Goal: Entertainment & Leisure: Browse casually

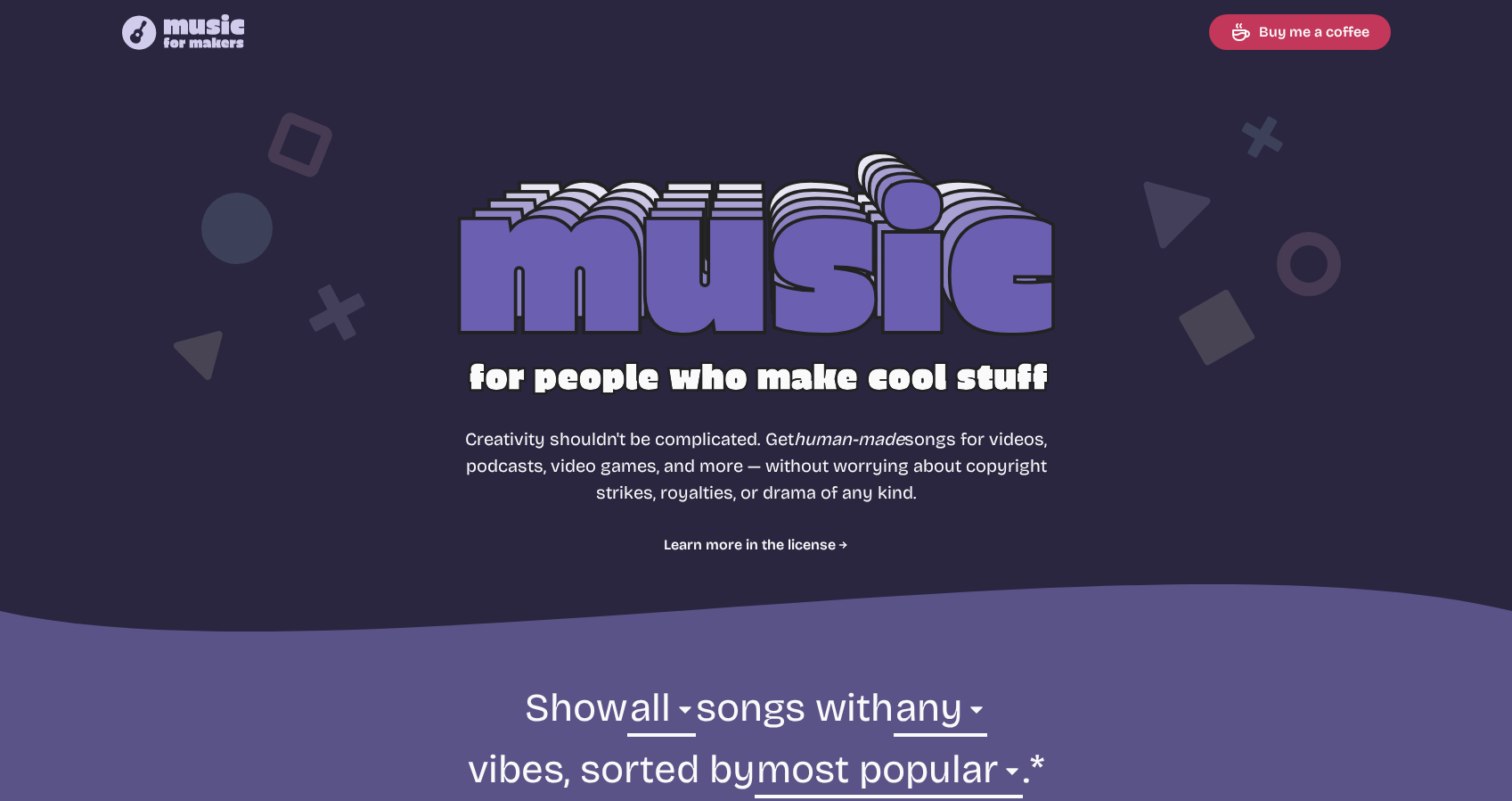
select select "most popular"
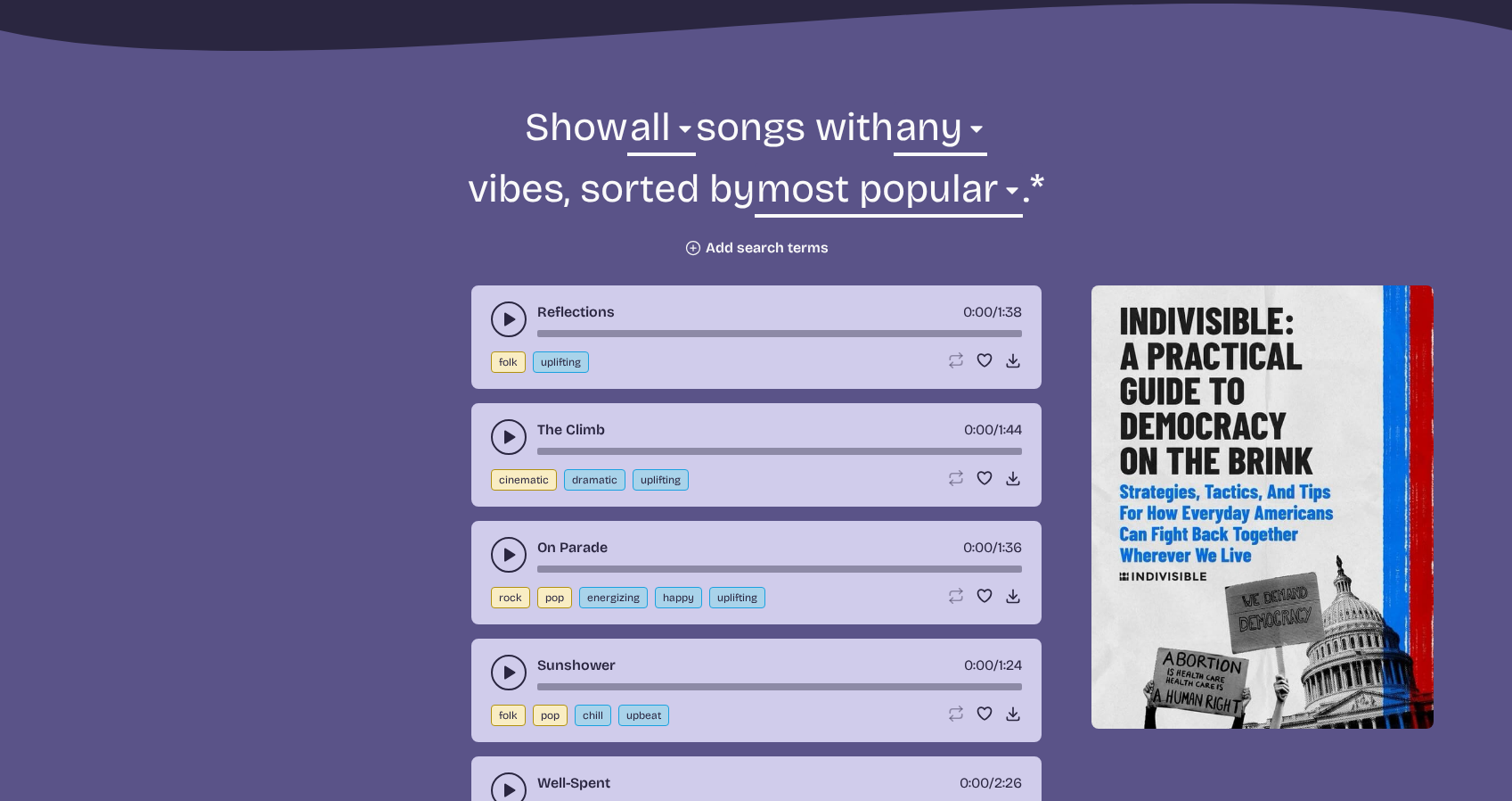
scroll to position [586, 0]
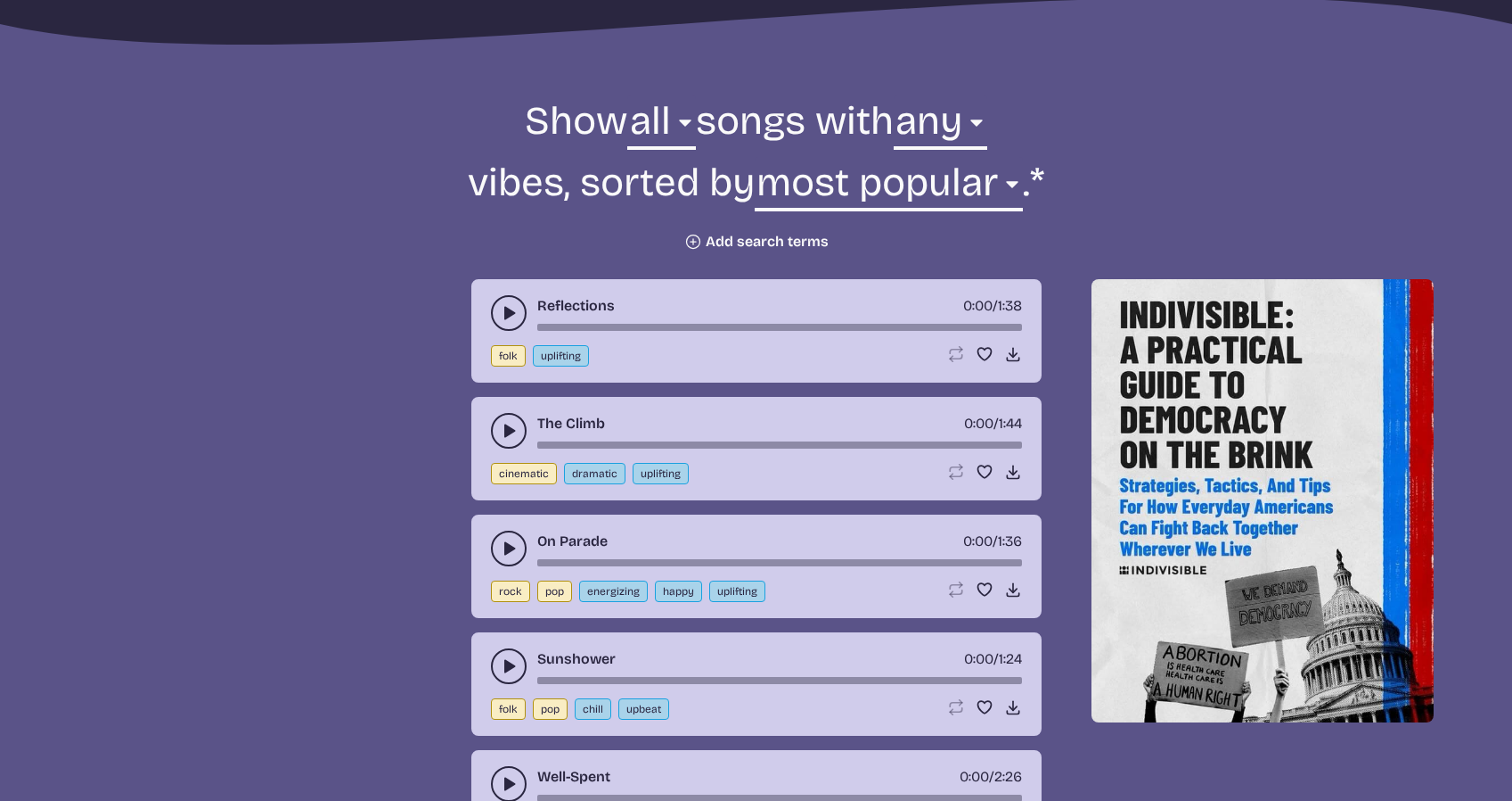
click at [496, 307] on button "play-pause toggle" at bounding box center [509, 313] width 35 height 35
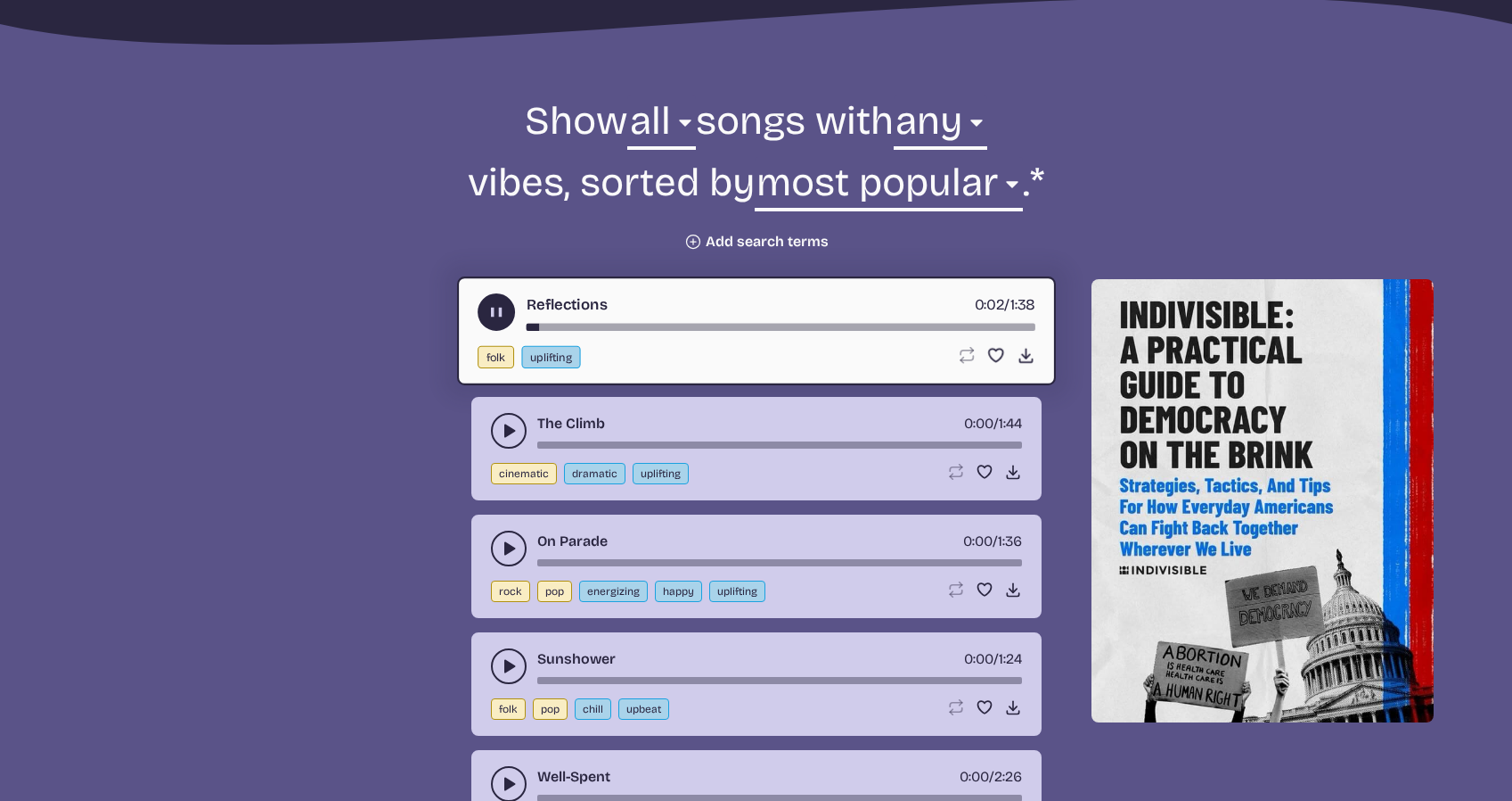
click at [485, 318] on button "play-pause toggle" at bounding box center [496, 312] width 37 height 37
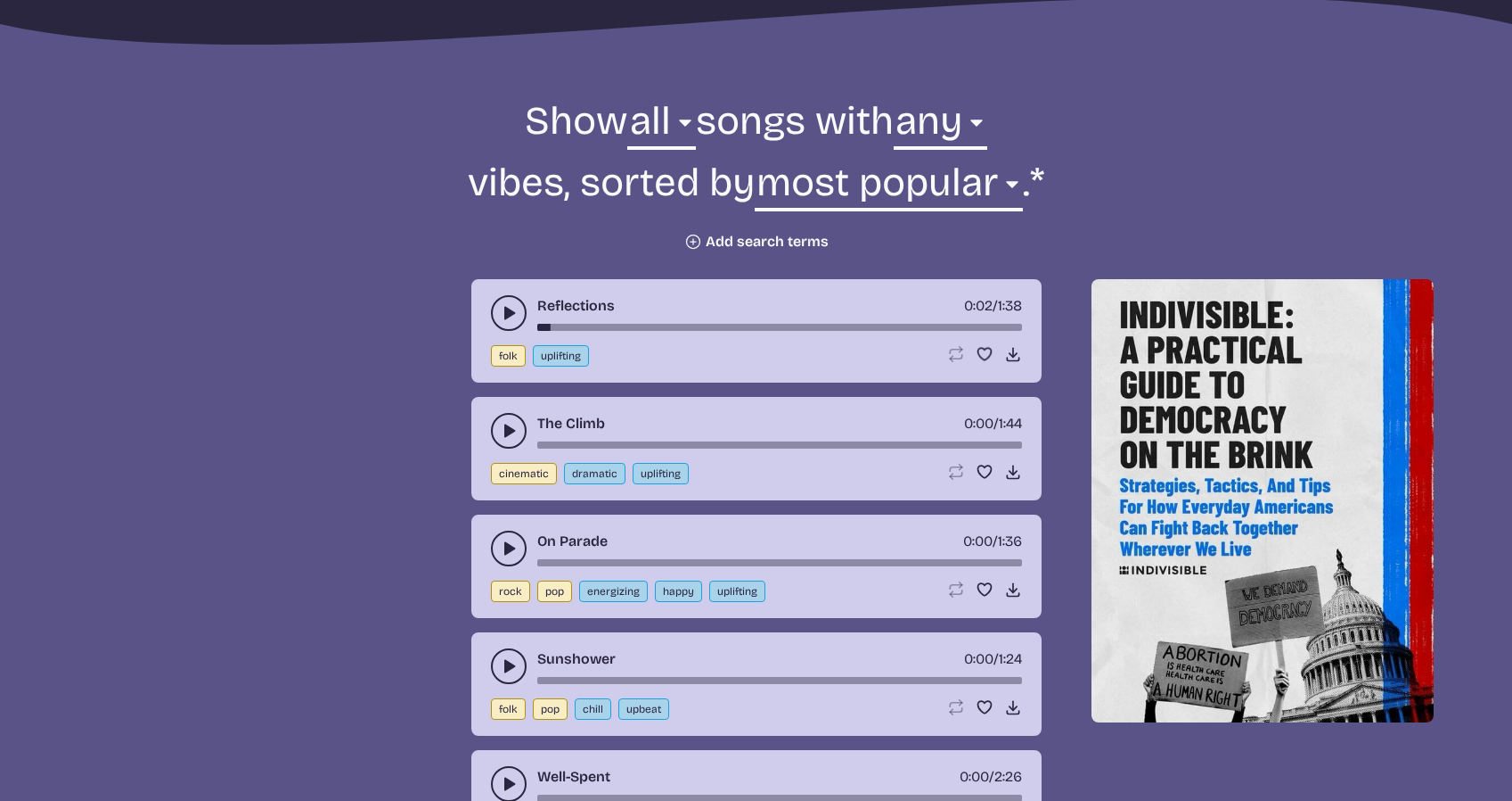
click at [502, 419] on button "play-pause toggle" at bounding box center [509, 430] width 35 height 35
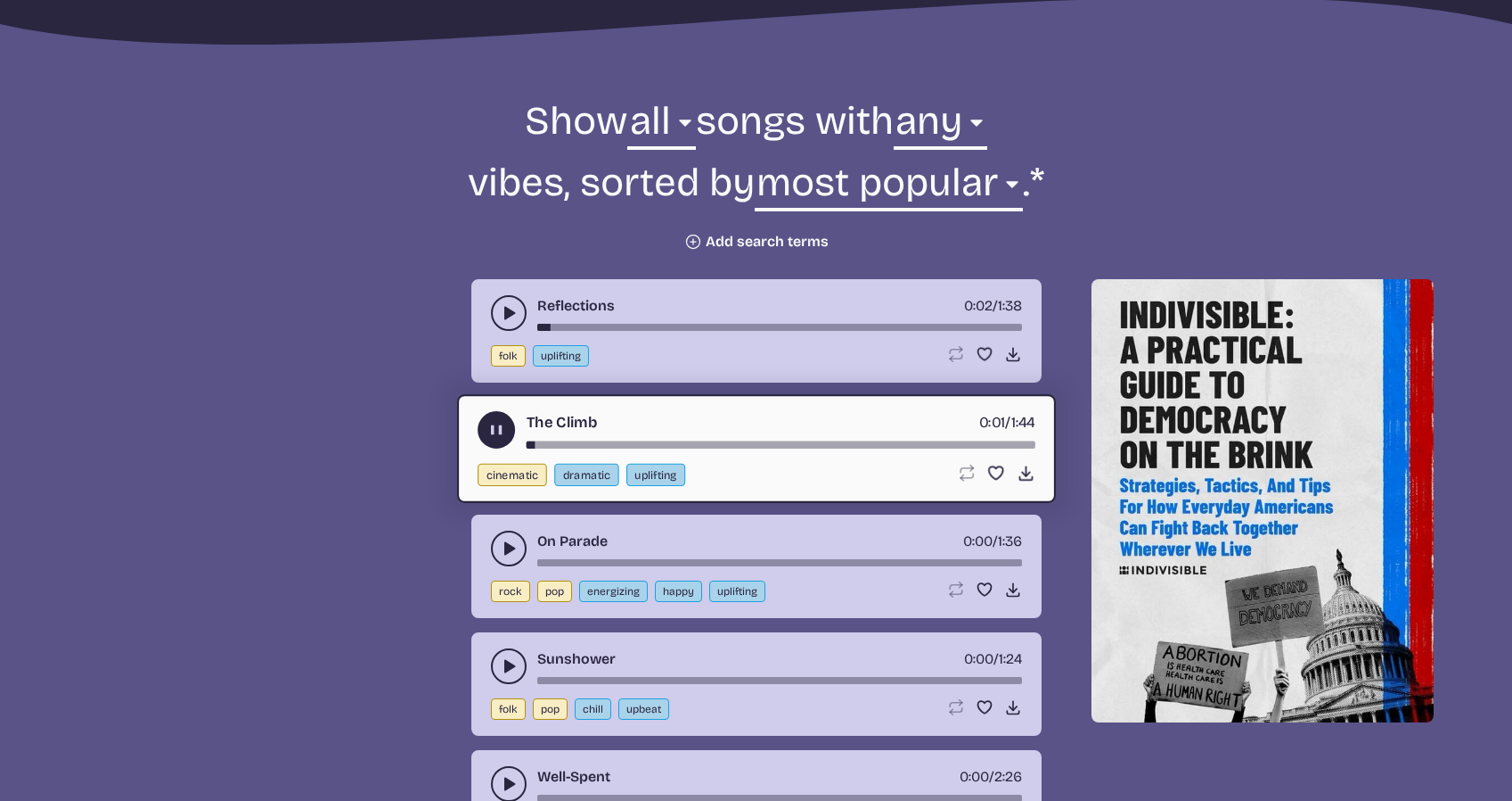
click at [753, 441] on div "song-time-bar" at bounding box center [780, 445] width 509 height 7
click at [494, 422] on icon "play-pause toggle" at bounding box center [496, 430] width 19 height 19
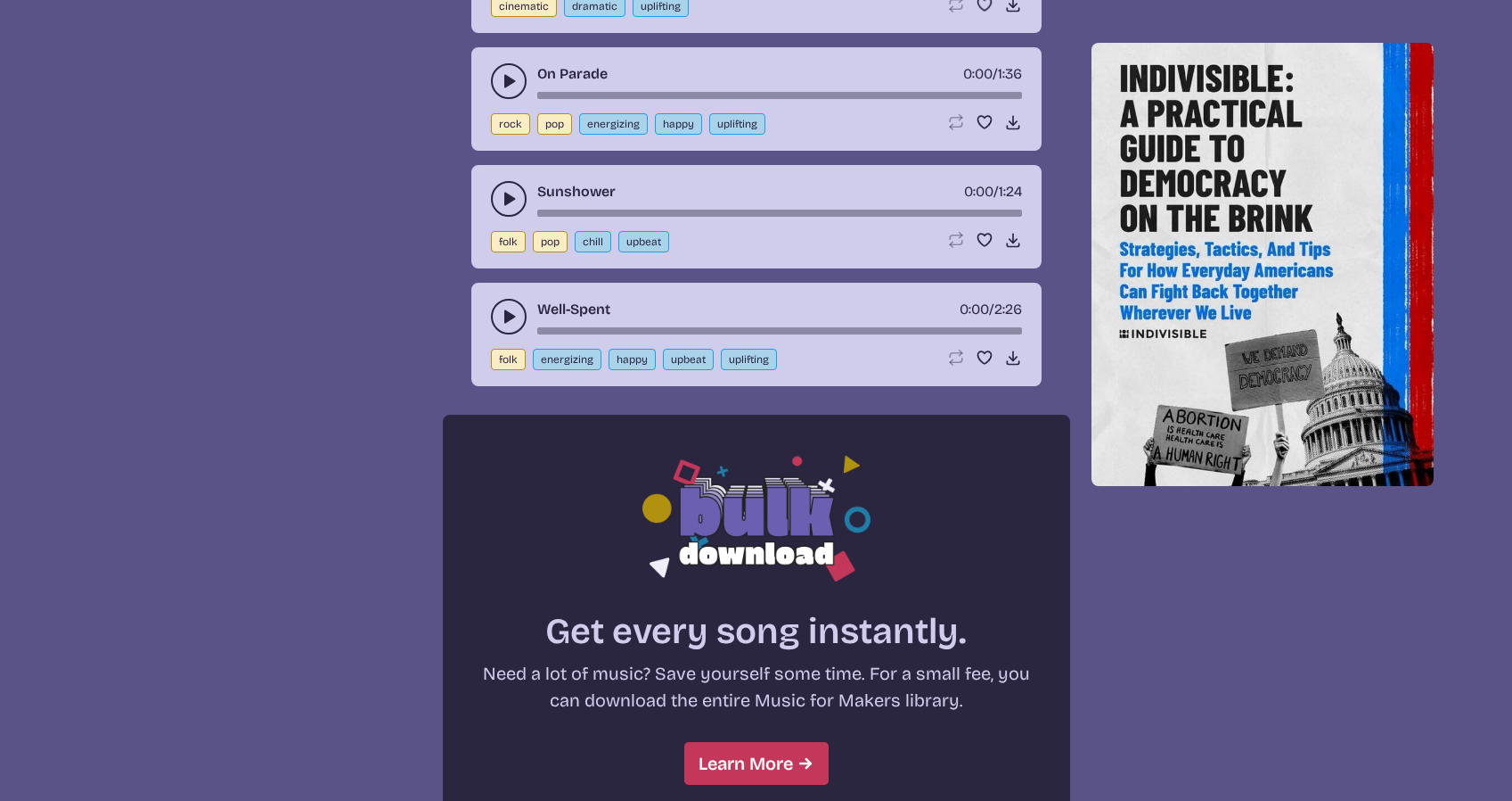
scroll to position [1066, 0]
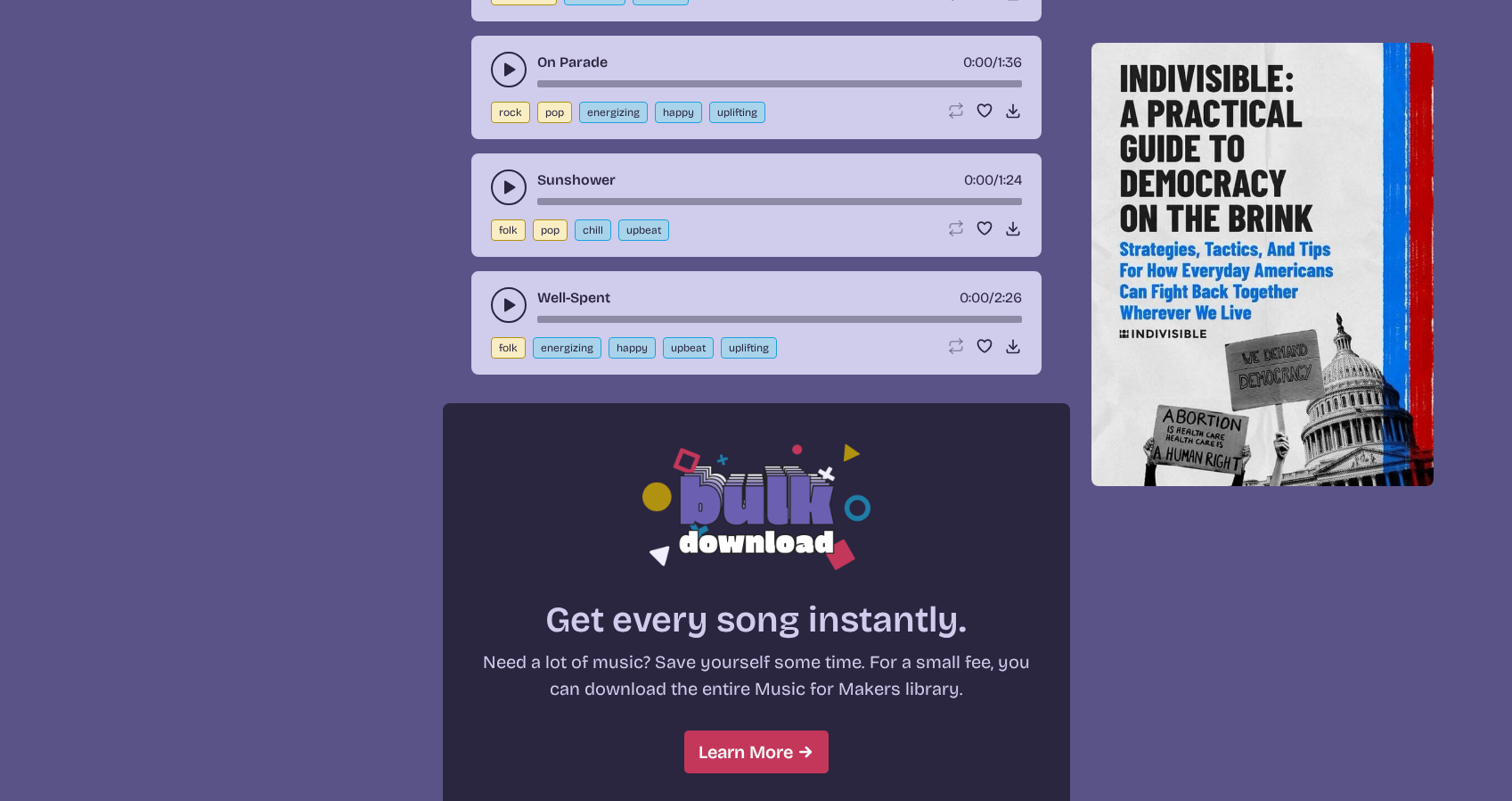
click at [491, 294] on div "Well-Spent 0:00 / 2:26" at bounding box center [757, 305] width 531 height 35
click at [496, 302] on button "play-pause toggle" at bounding box center [509, 305] width 35 height 35
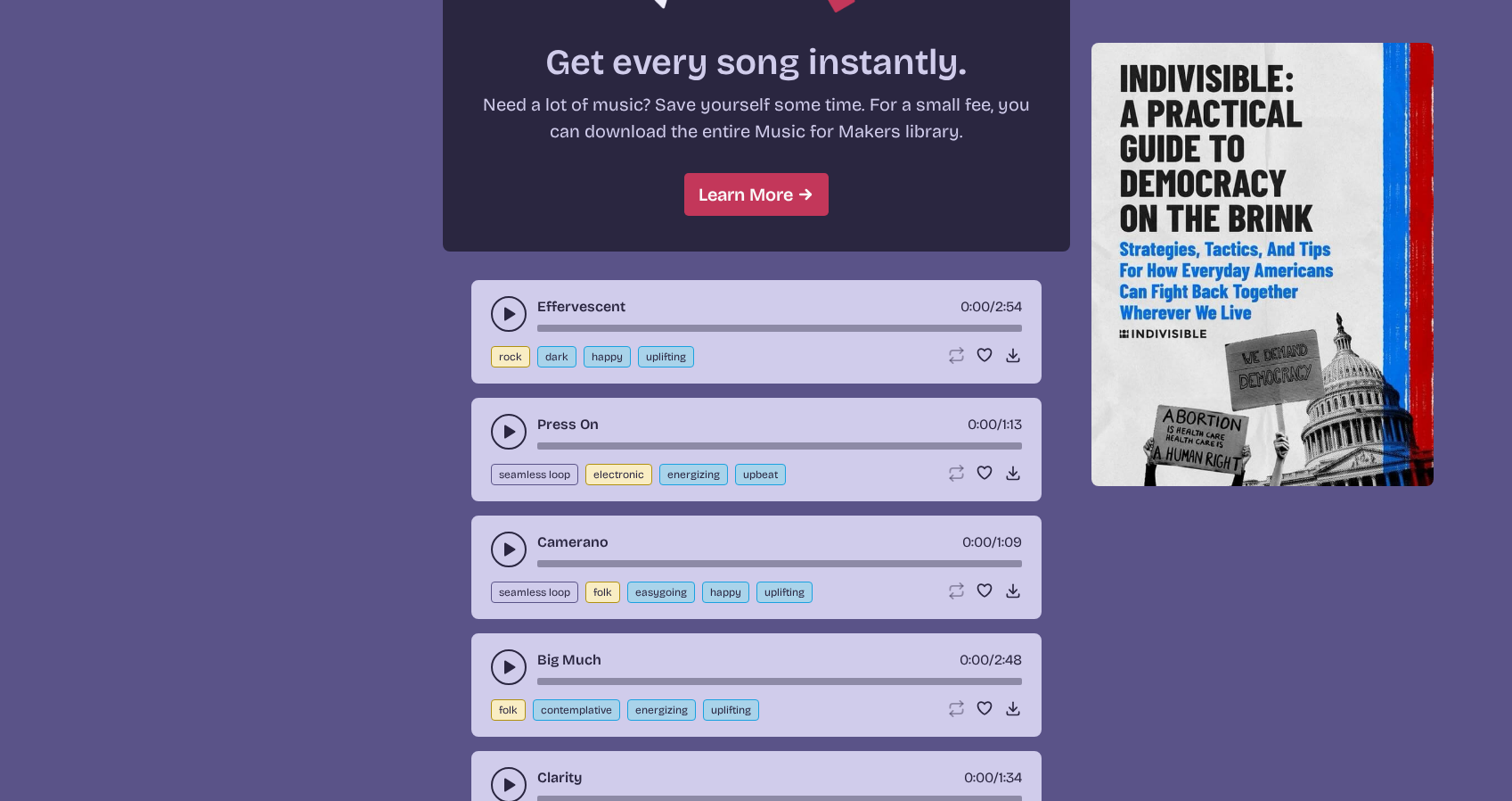
scroll to position [1635, 0]
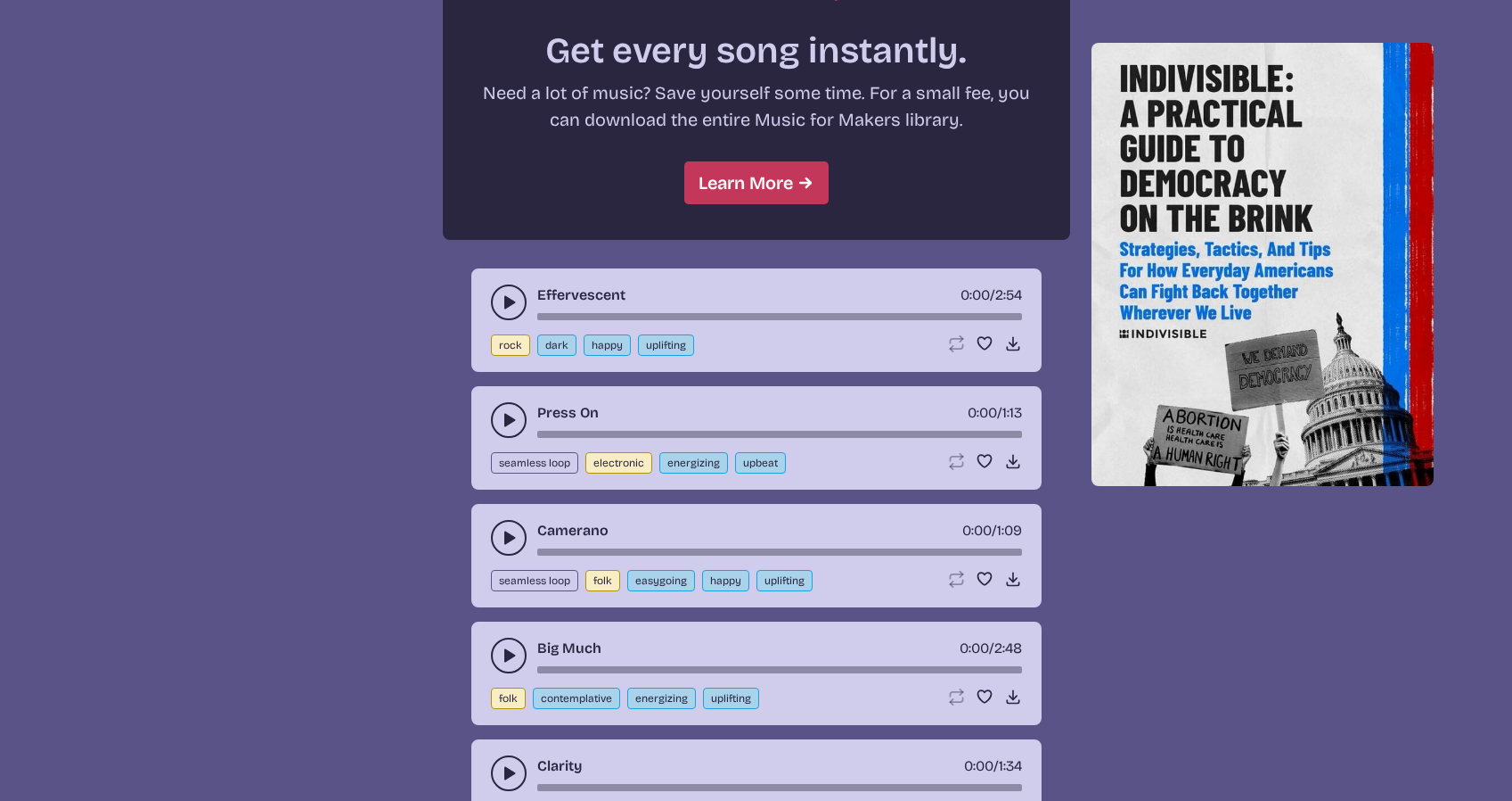
click at [497, 296] on button "play-pause toggle" at bounding box center [509, 302] width 35 height 35
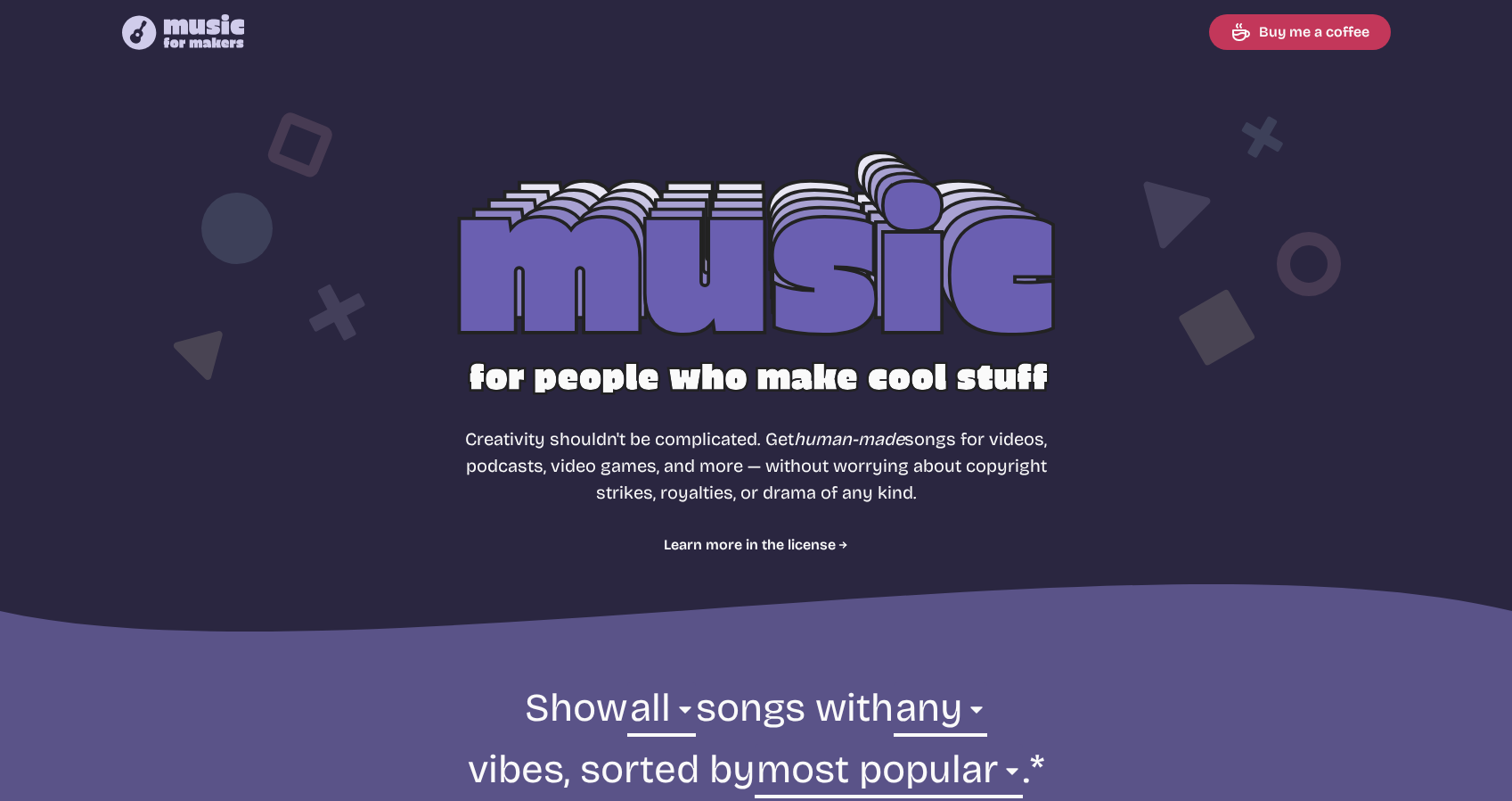
scroll to position [0, 0]
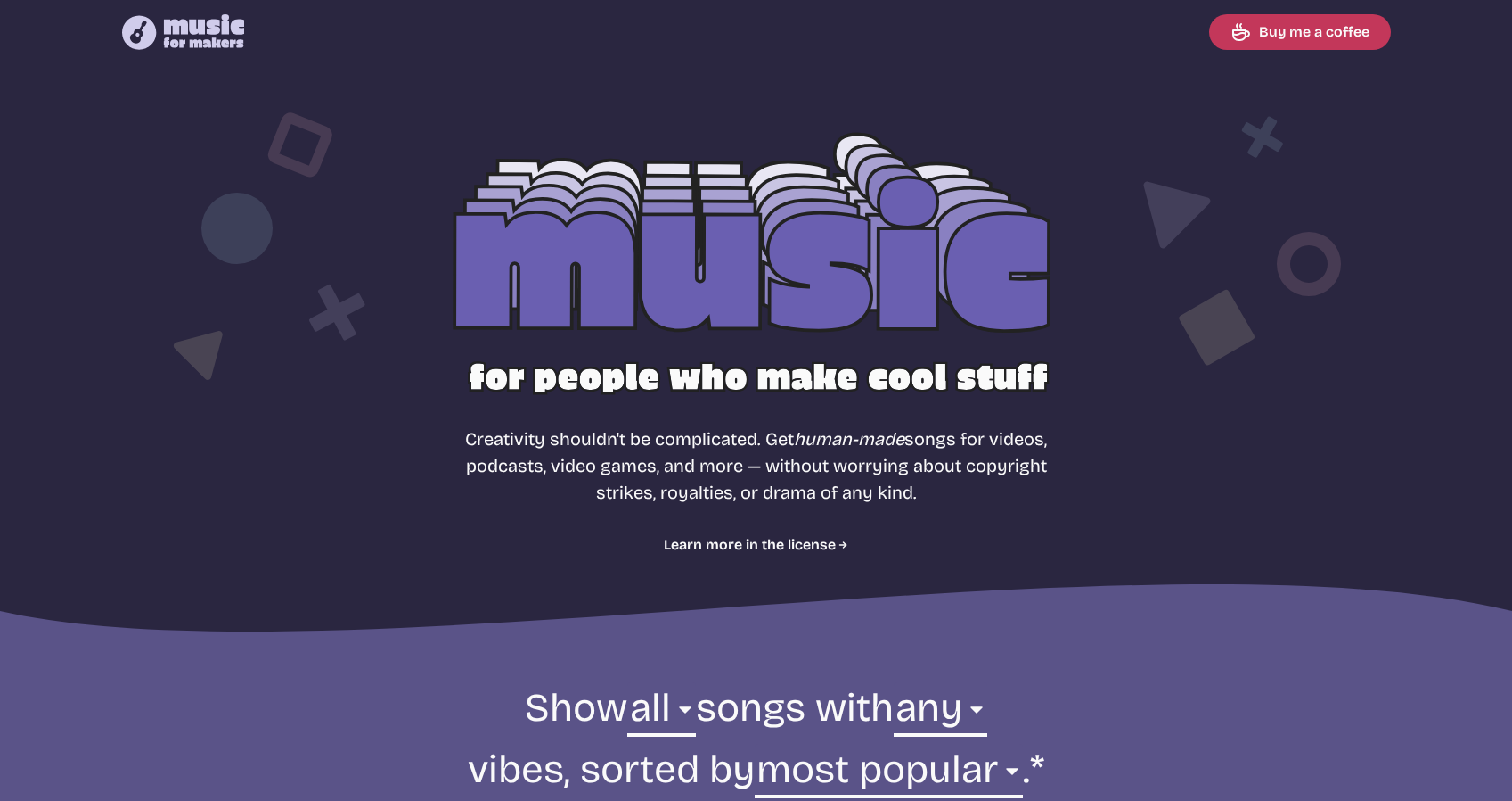
click at [641, 198] on div at bounding box center [757, 287] width 1141 height 361
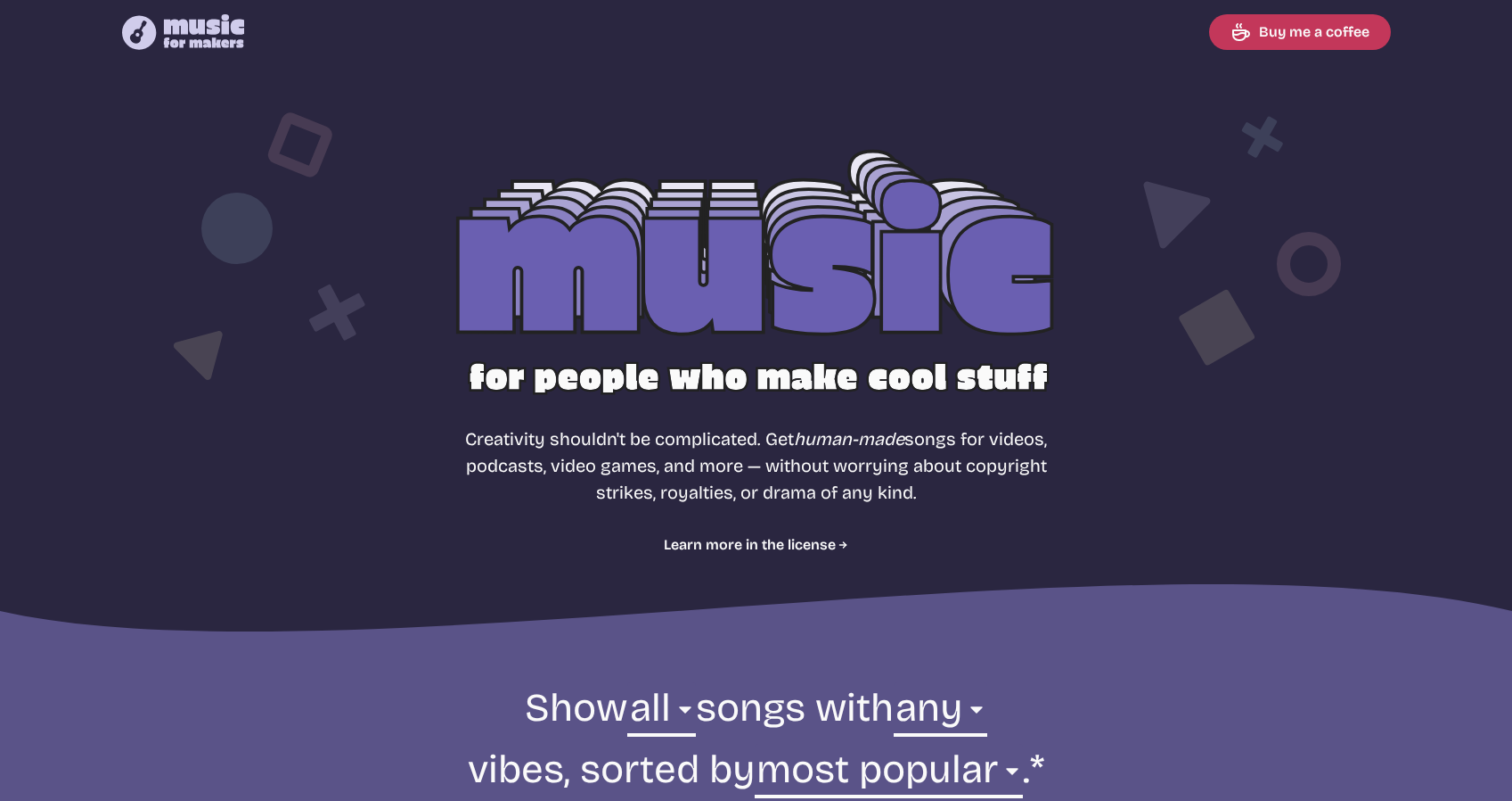
click at [720, 282] on div at bounding box center [757, 287] width 1141 height 361
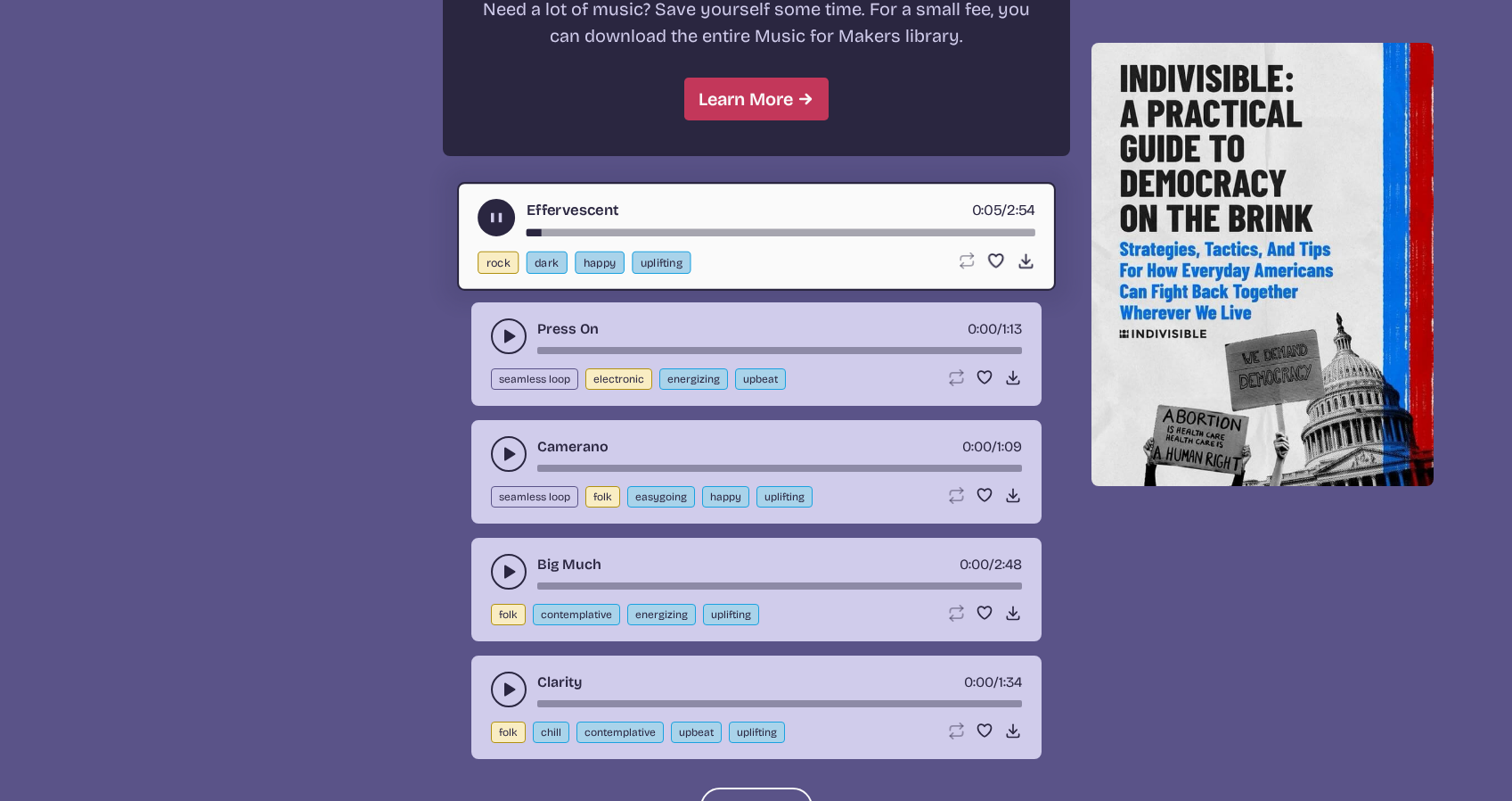
scroll to position [1778, 0]
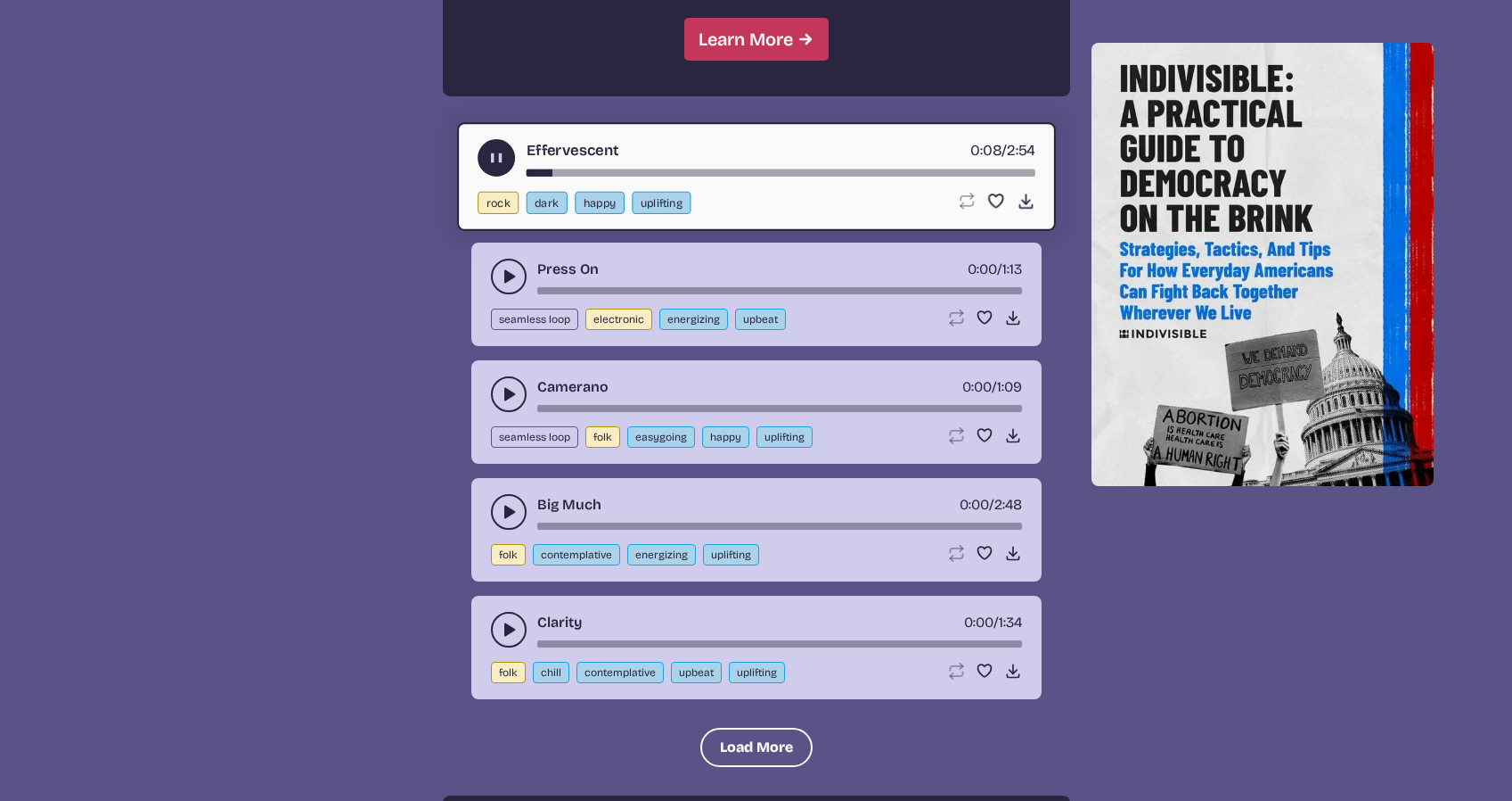
click at [508, 282] on icon "play-pause toggle" at bounding box center [508, 276] width 18 height 18
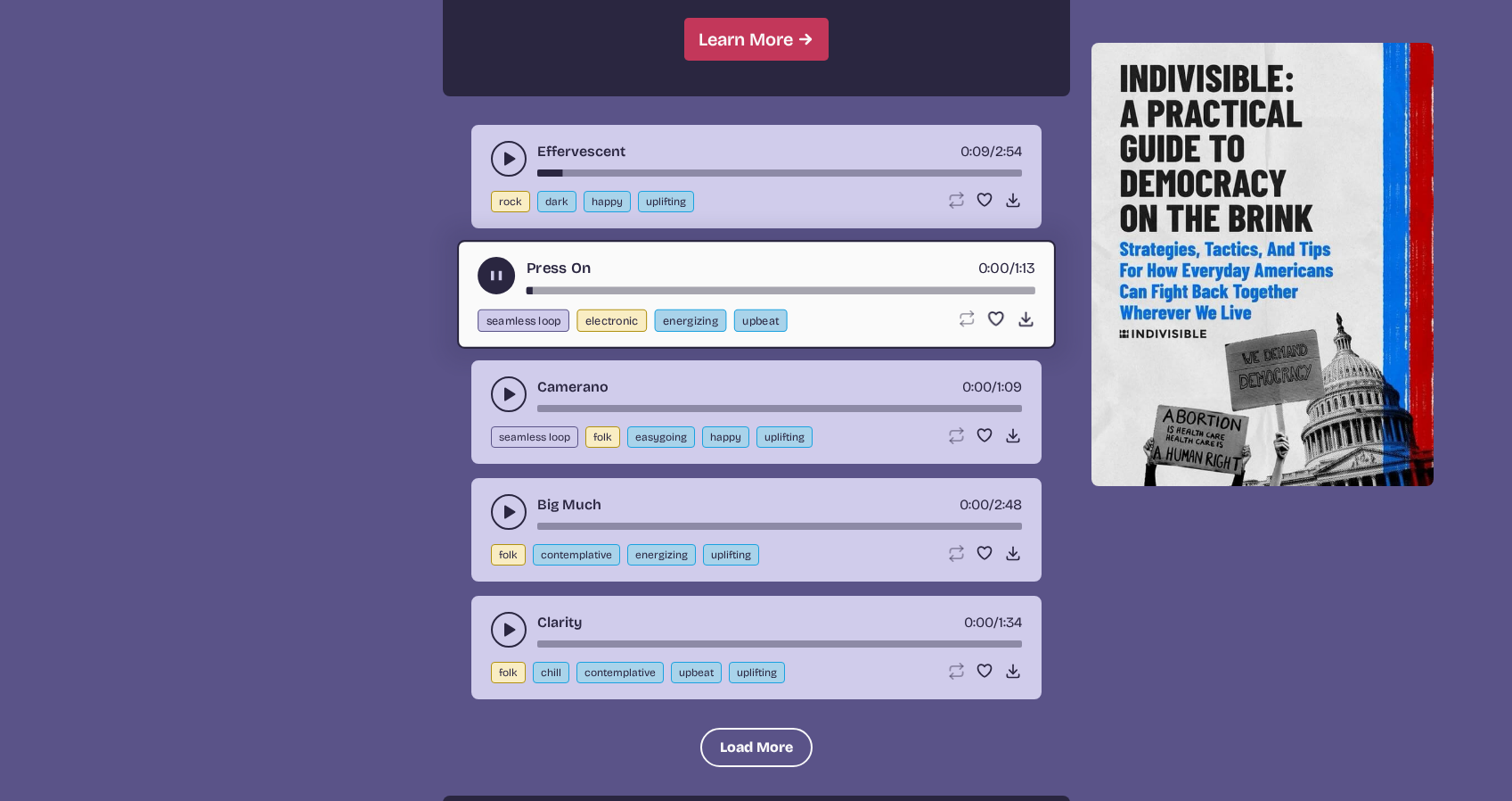
click at [506, 387] on icon "play-pause toggle" at bounding box center [508, 394] width 18 height 18
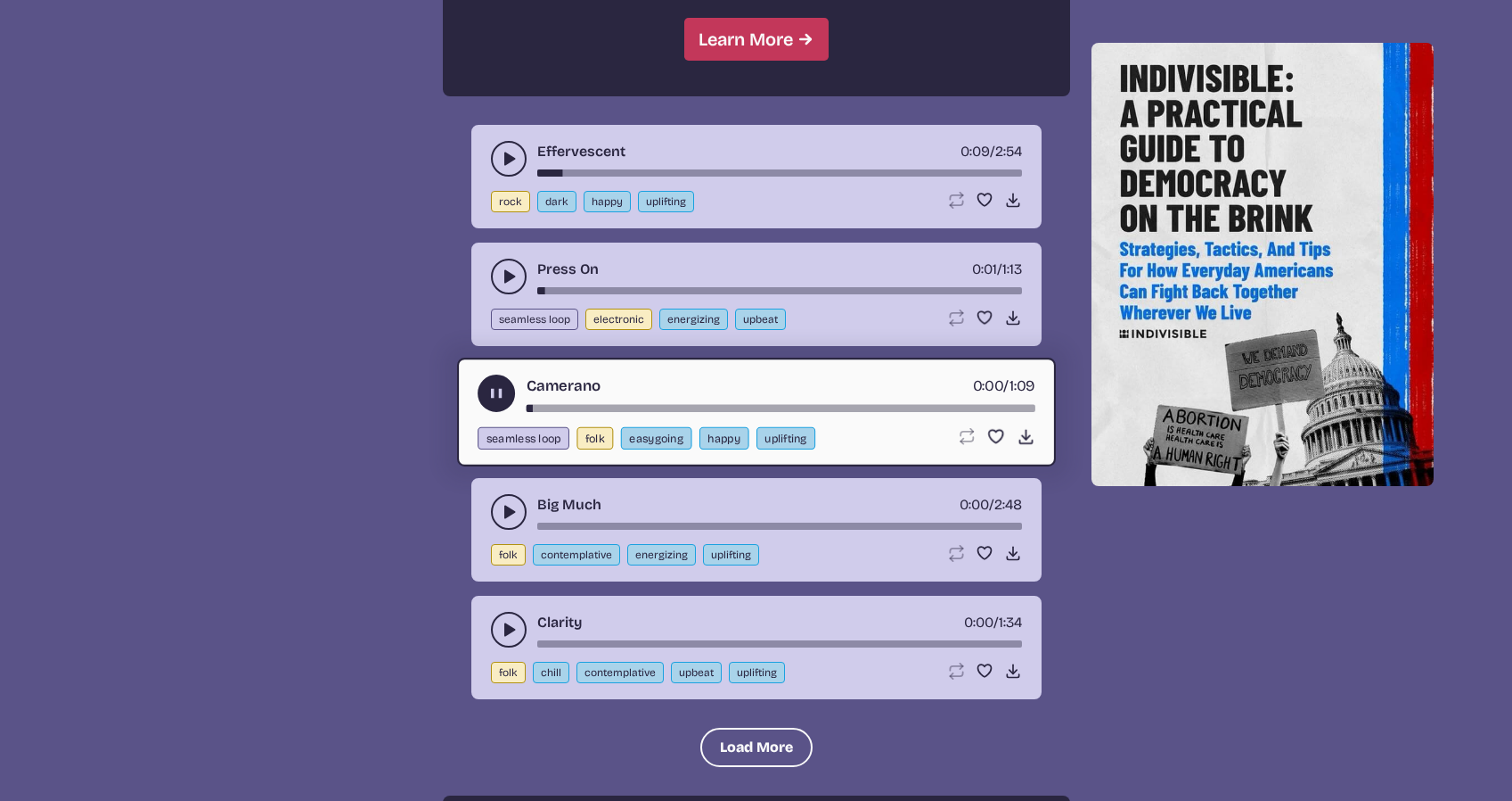
click at [509, 510] on use "play-pause toggle" at bounding box center [508, 511] width 18 height 18
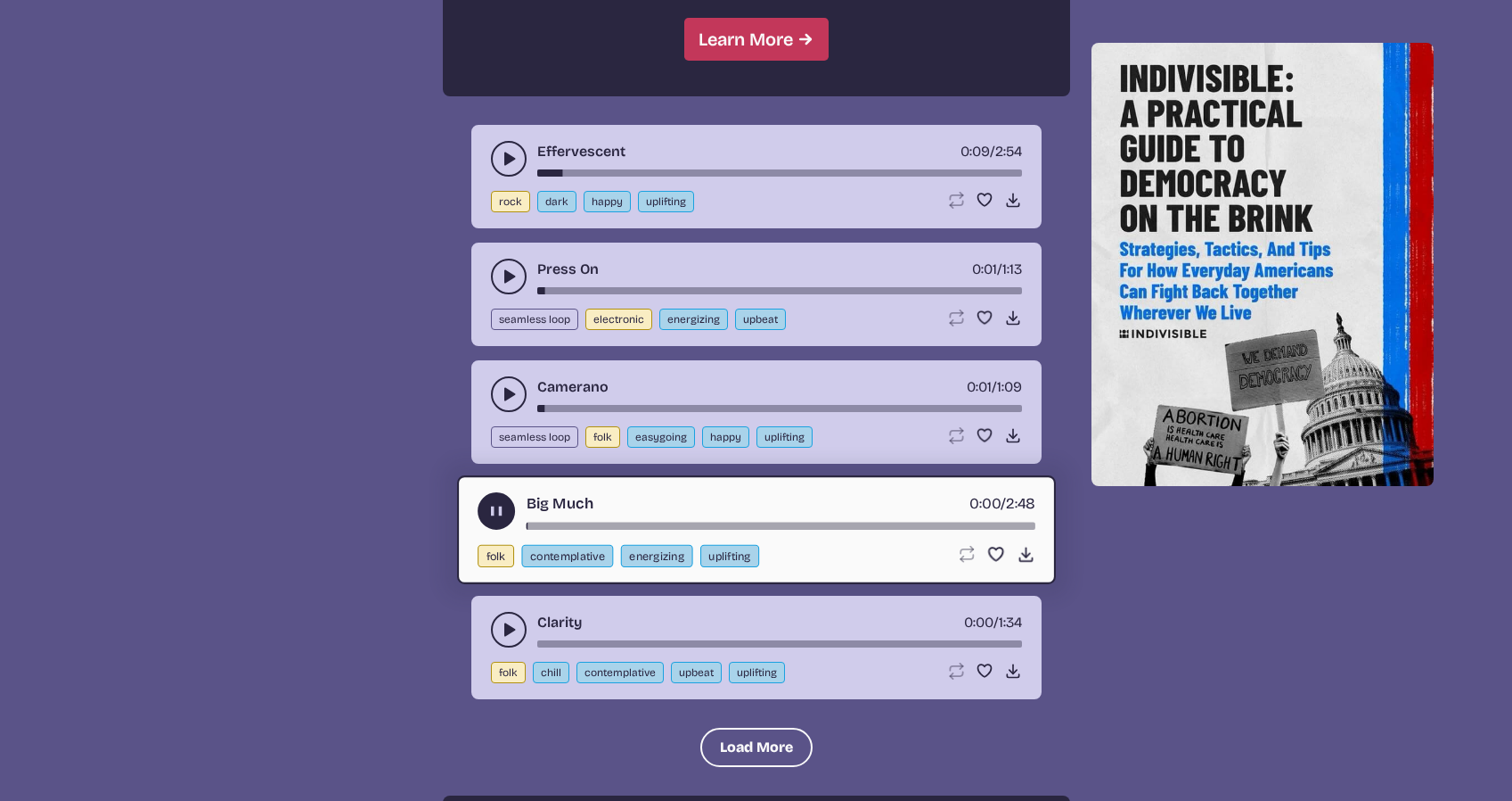
click at [509, 637] on icon "play-pause toggle" at bounding box center [508, 629] width 18 height 18
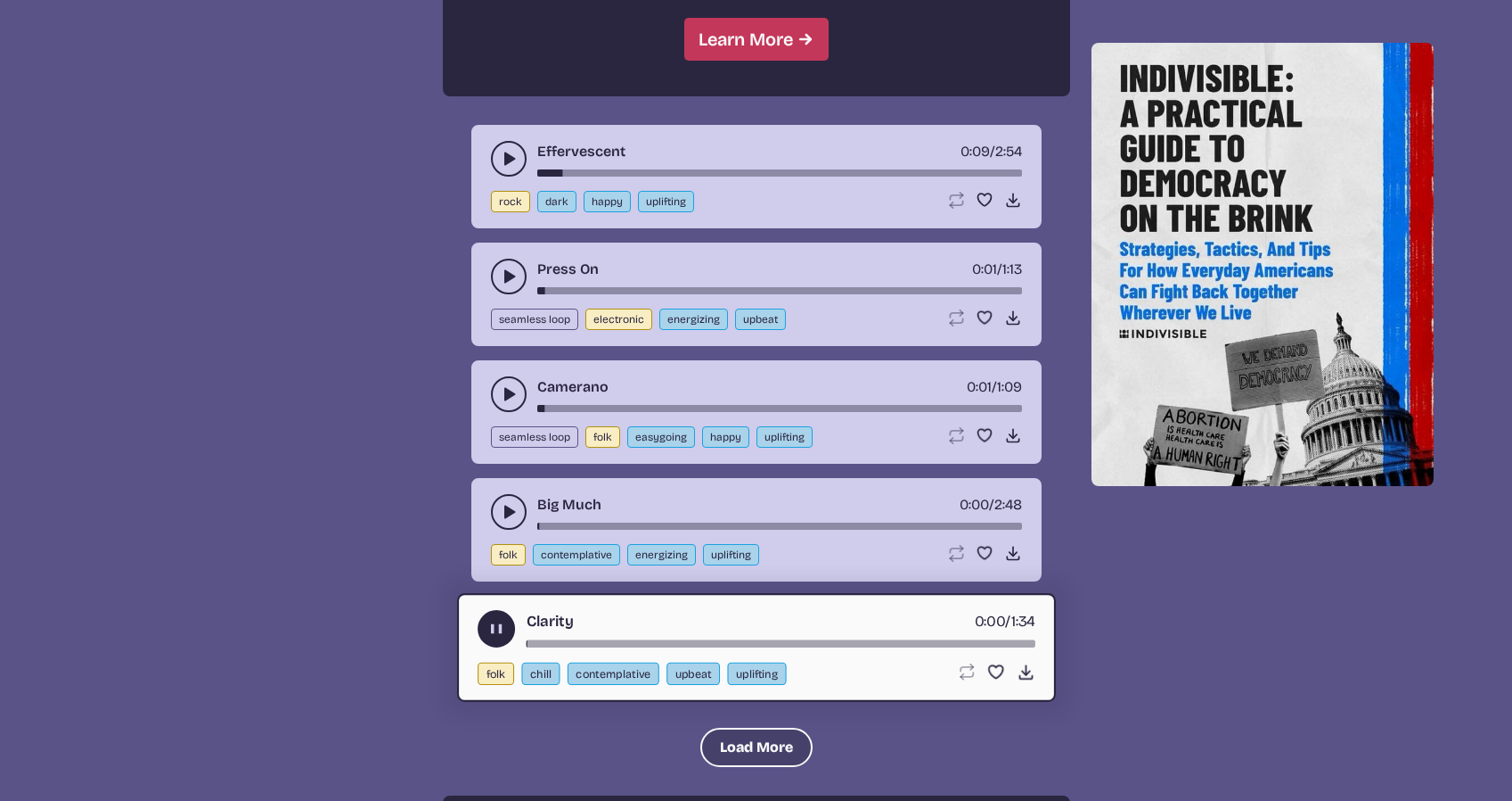
click at [753, 742] on button "Load More" at bounding box center [756, 747] width 112 height 39
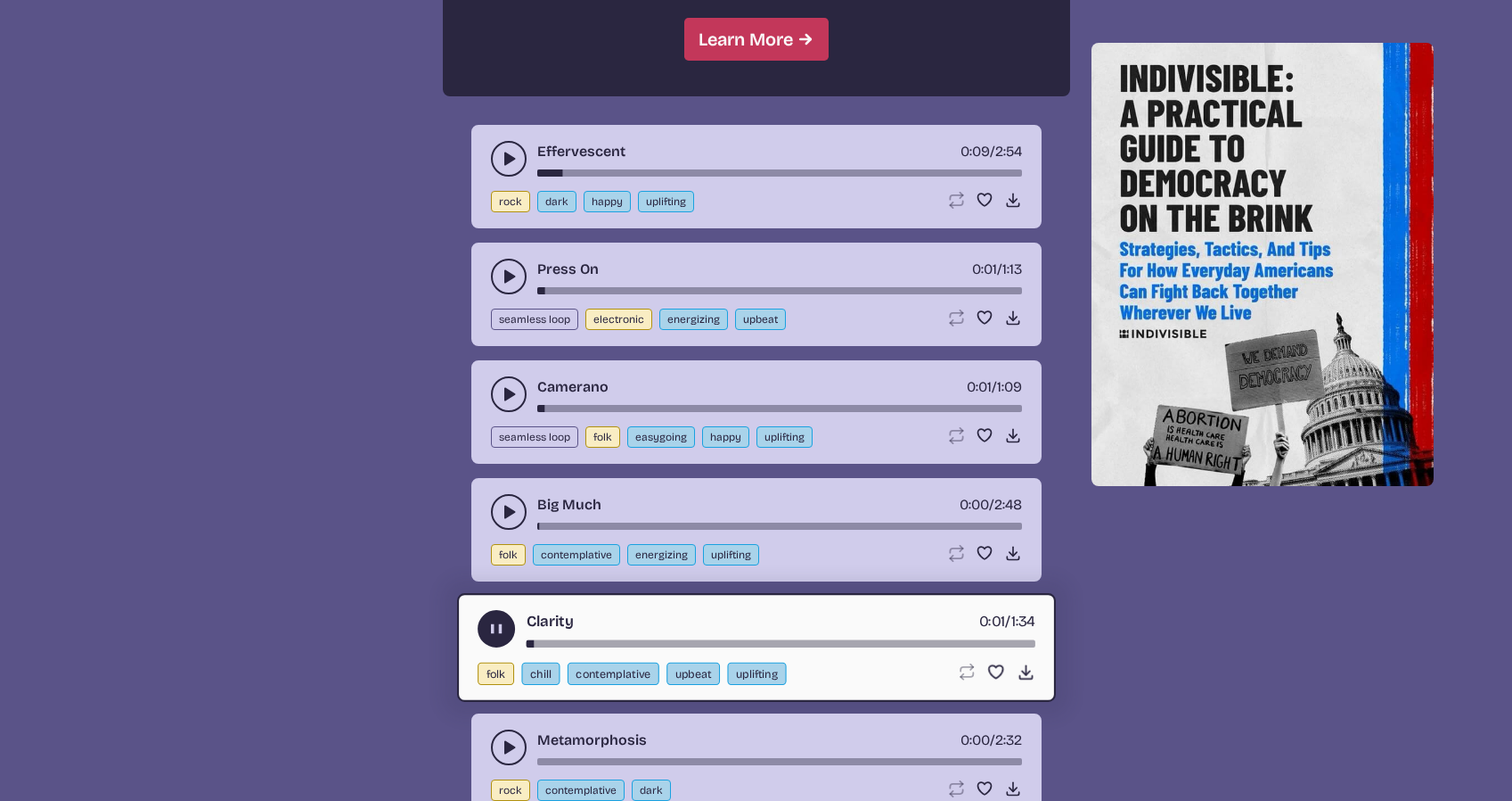
click at [518, 749] on button "play-pause toggle" at bounding box center [509, 747] width 35 height 35
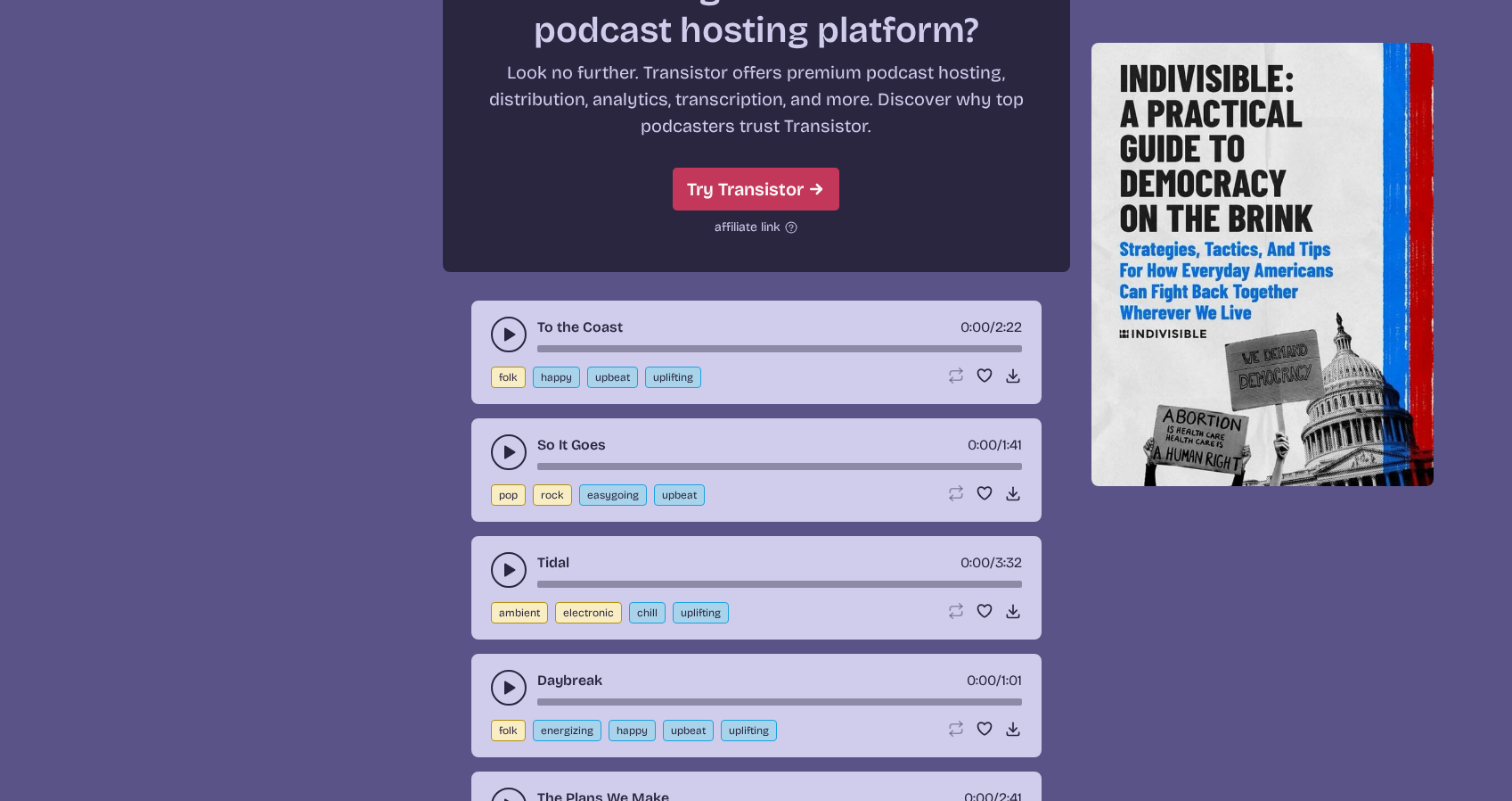
scroll to position [3234, 0]
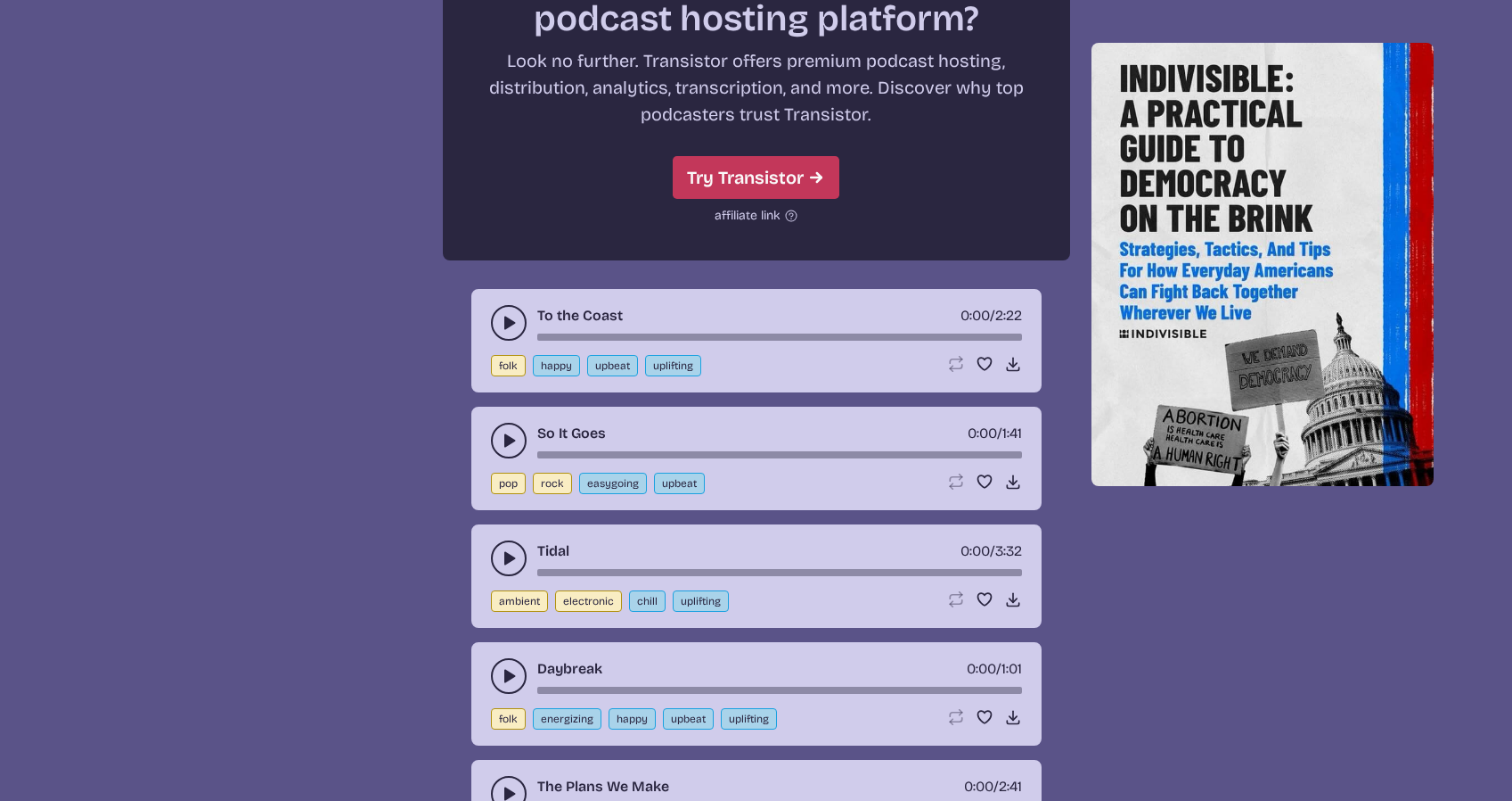
click at [498, 312] on button "play-pause toggle" at bounding box center [509, 322] width 35 height 35
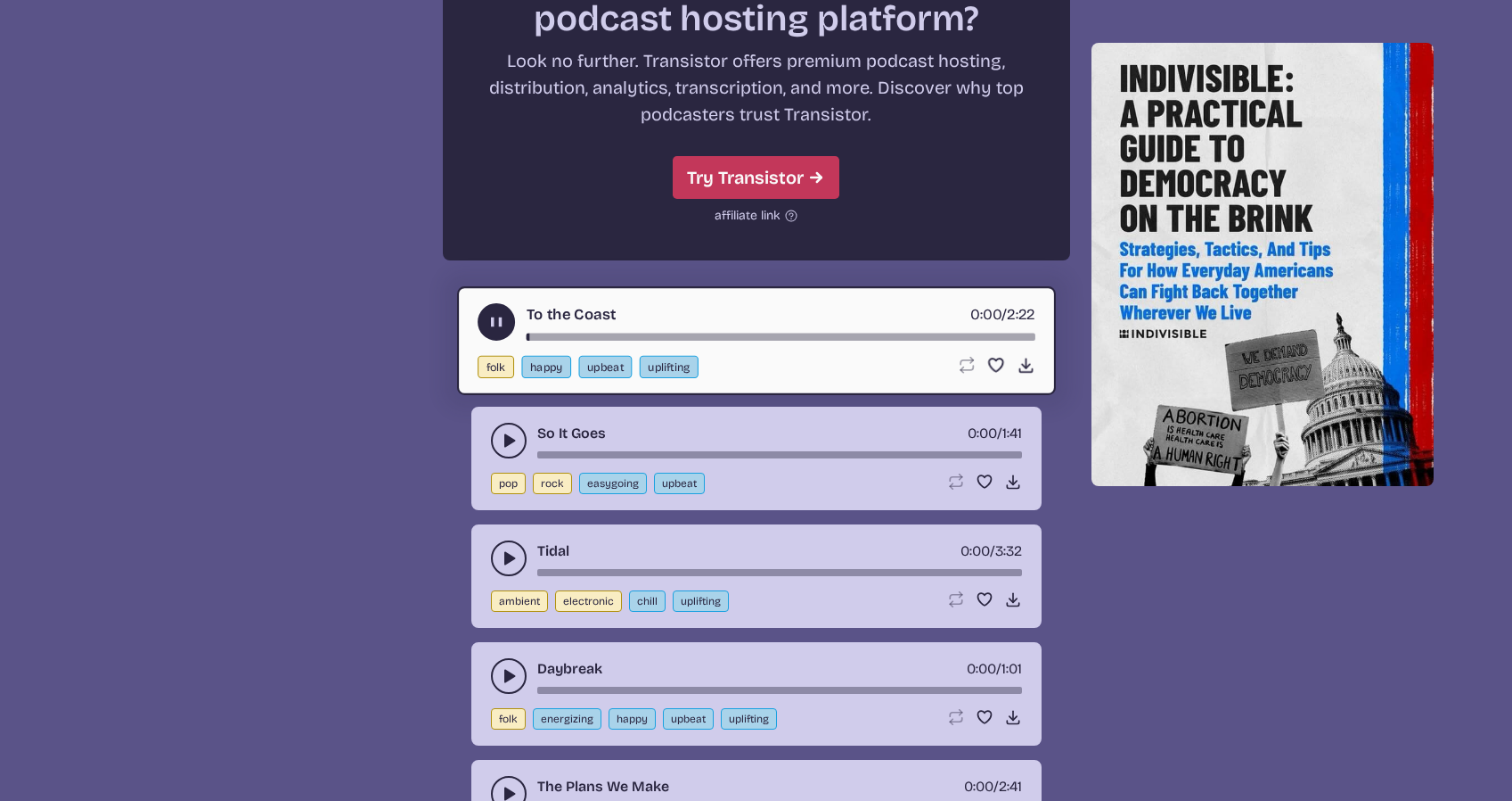
click at [487, 440] on div "So It Goes 0:00 / 1:41 pop rock easygoing upbeat Loop song Loop this song. Favo…" at bounding box center [757, 458] width 570 height 103
click at [499, 440] on button "play-pause toggle" at bounding box center [509, 440] width 35 height 35
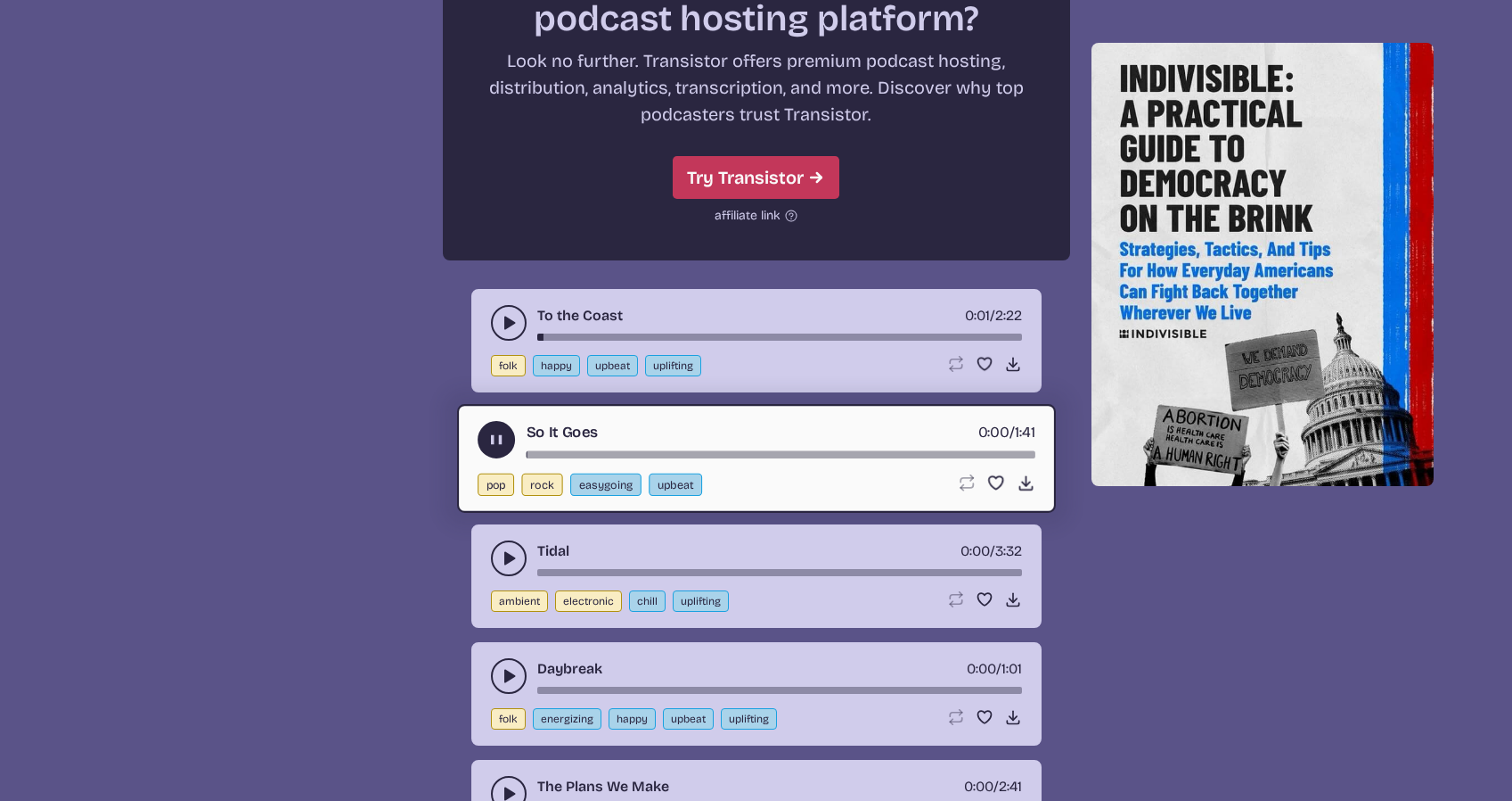
click at [501, 550] on icon "play-pause toggle" at bounding box center [508, 558] width 18 height 18
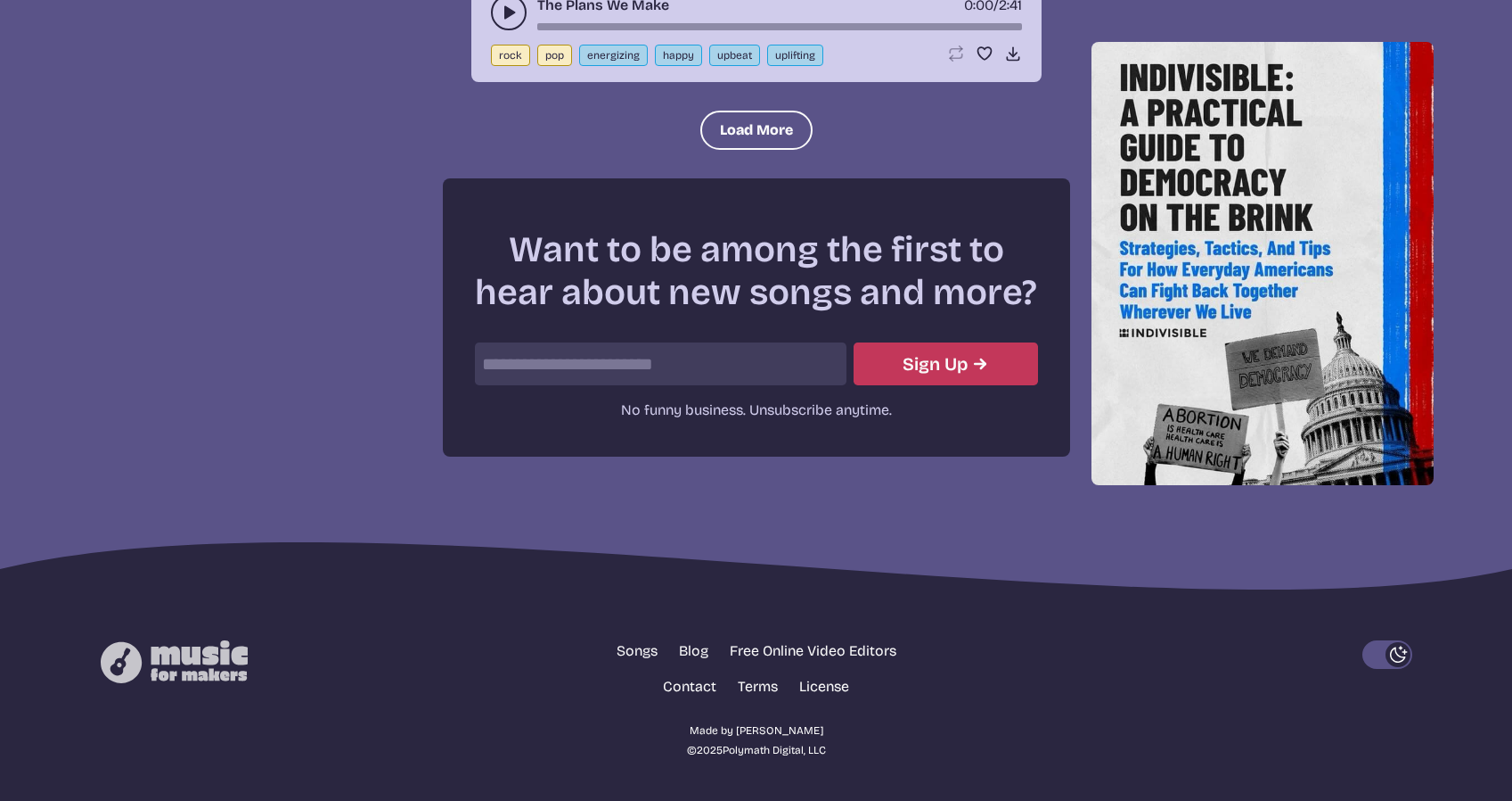
scroll to position [4015, 0]
click at [620, 645] on link "Songs" at bounding box center [637, 650] width 41 height 21
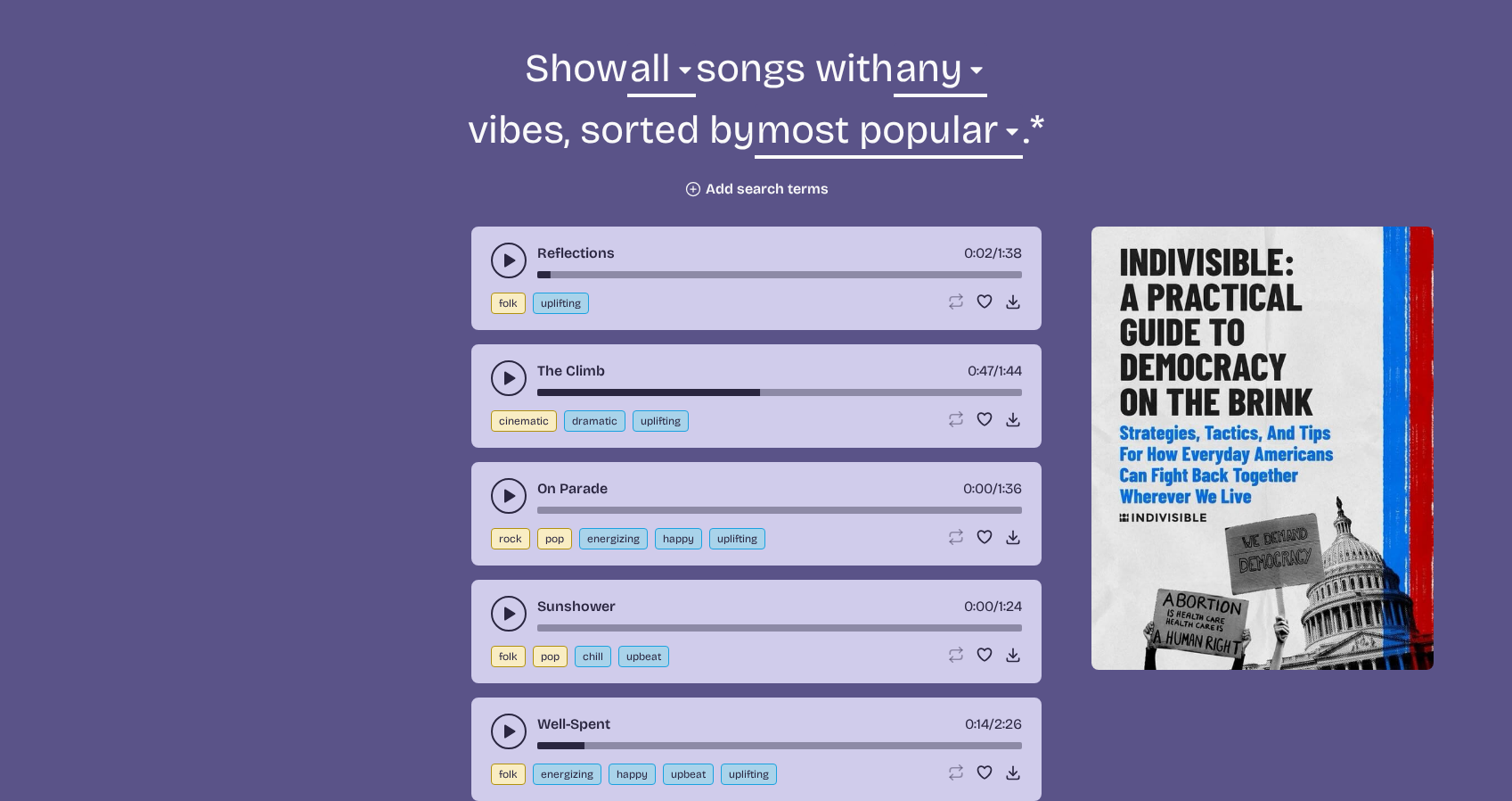
click at [759, 182] on button "Plus icon Add search terms" at bounding box center [756, 189] width 144 height 18
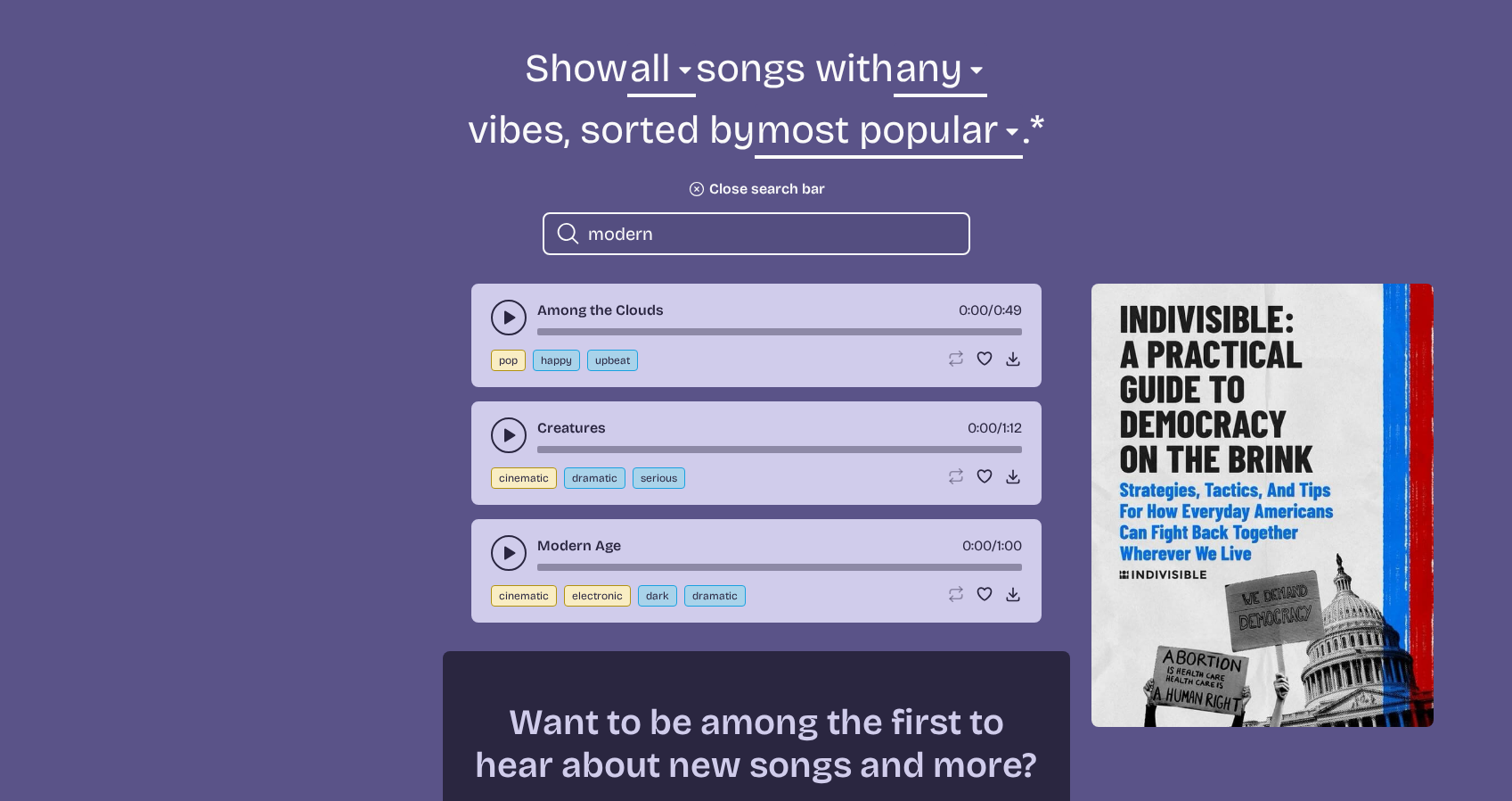
click at [500, 322] on icon "play-pause toggle" at bounding box center [508, 317] width 18 height 18
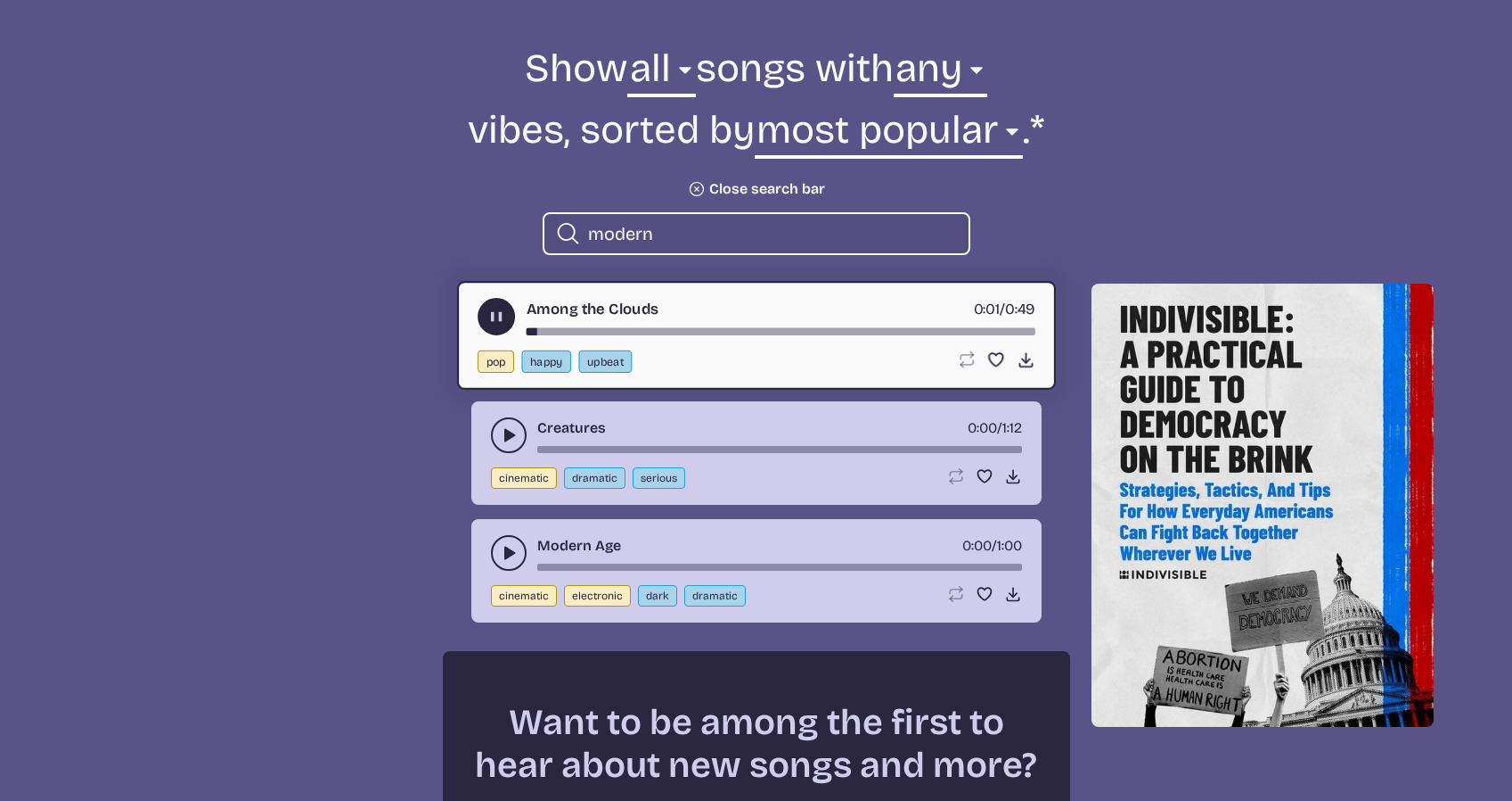
click at [501, 416] on div "Creatures 0:00 / 1:12 cinematic dramatic serious Loop song Loop this song. Favo…" at bounding box center [757, 453] width 570 height 103
click at [501, 425] on button "play-pause toggle" at bounding box center [509, 435] width 35 height 35
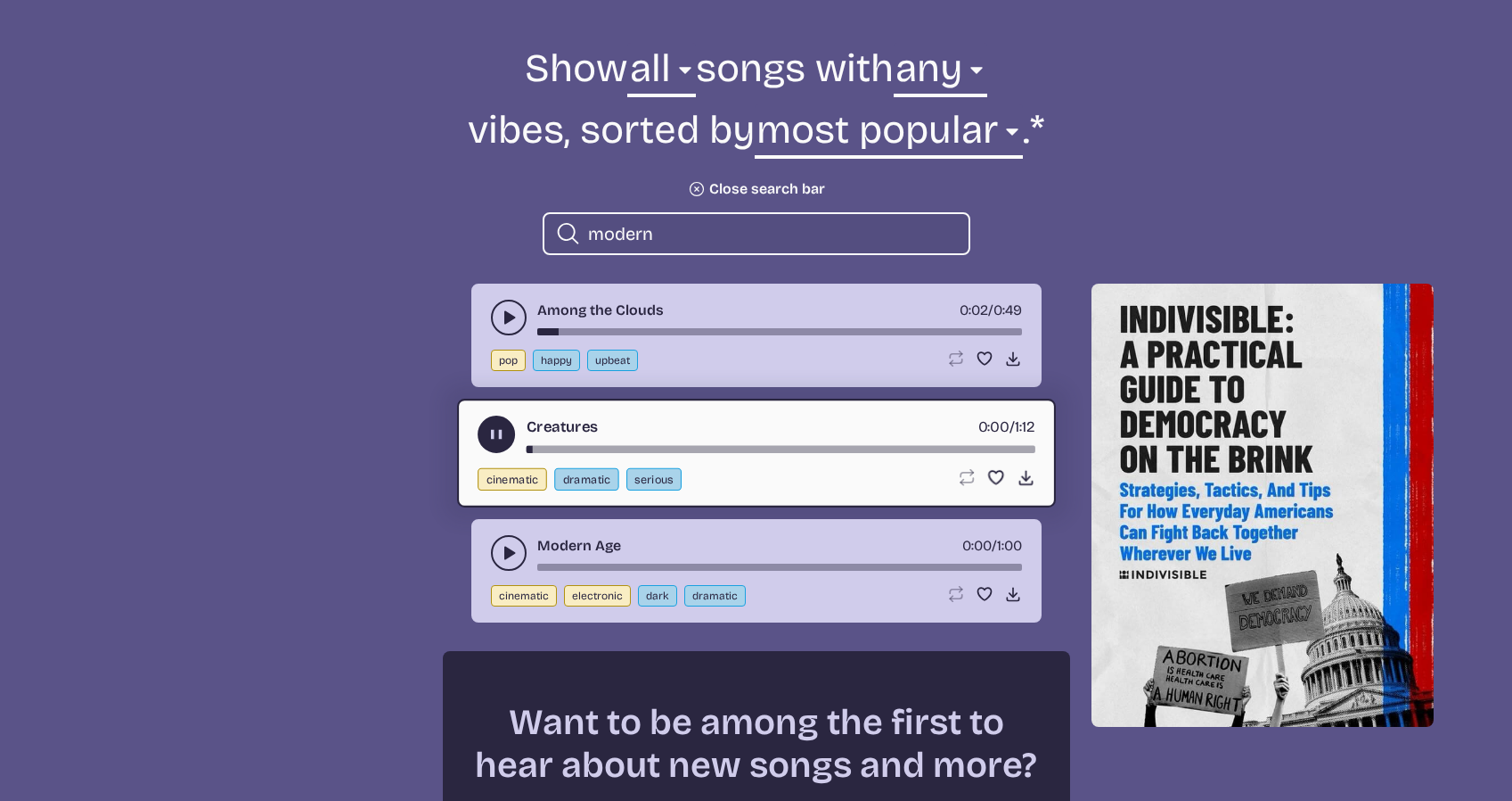
click at [606, 443] on div "Creatures 0:00 / 1:12" at bounding box center [756, 434] width 558 height 37
click at [649, 444] on div "Creatures 0:01 / 1:12" at bounding box center [756, 434] width 558 height 37
click at [508, 554] on use "play-pause toggle" at bounding box center [508, 552] width 18 height 18
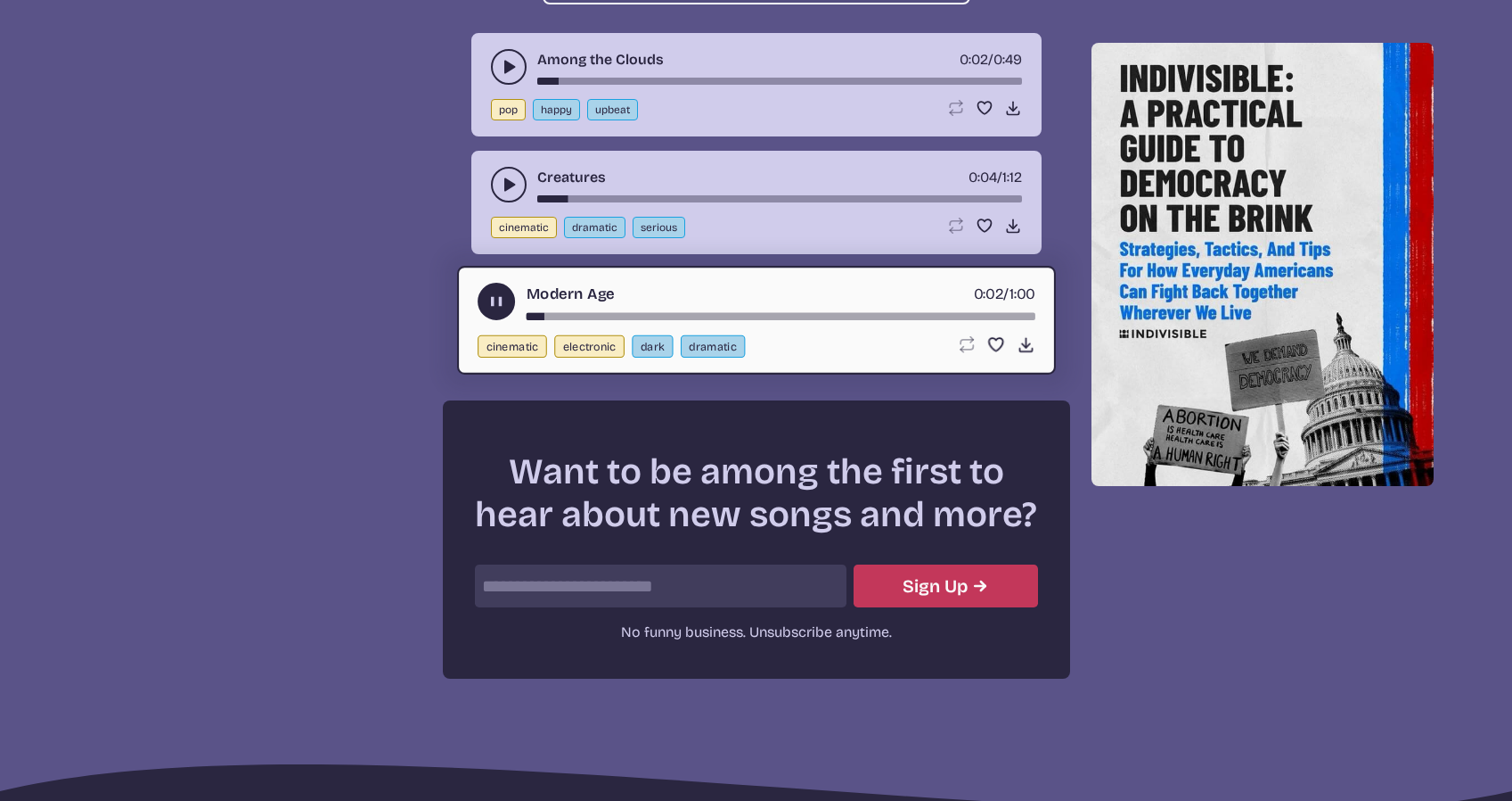
click at [496, 285] on button "play-pause toggle" at bounding box center [496, 301] width 37 height 37
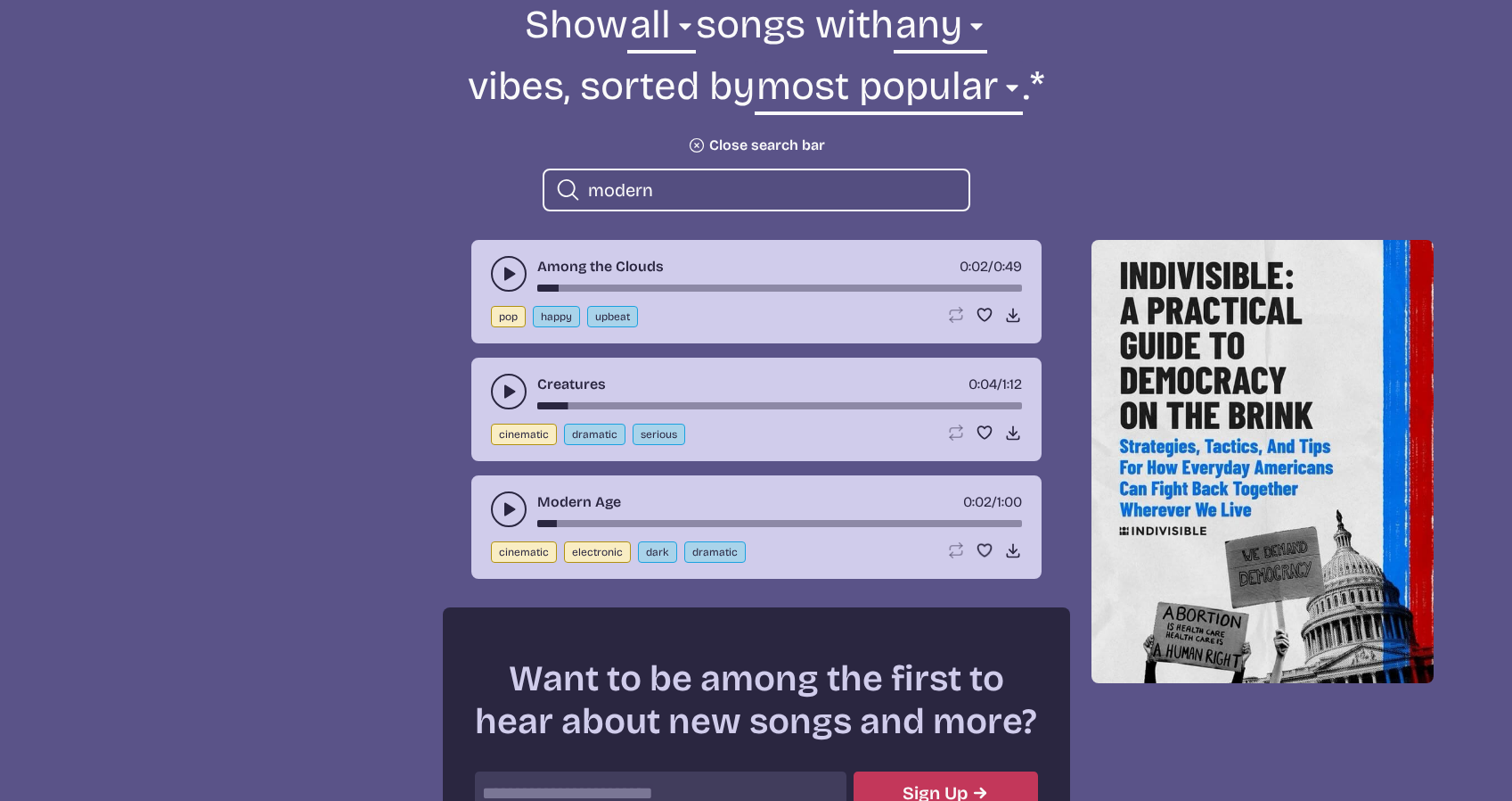
scroll to position [534, 0]
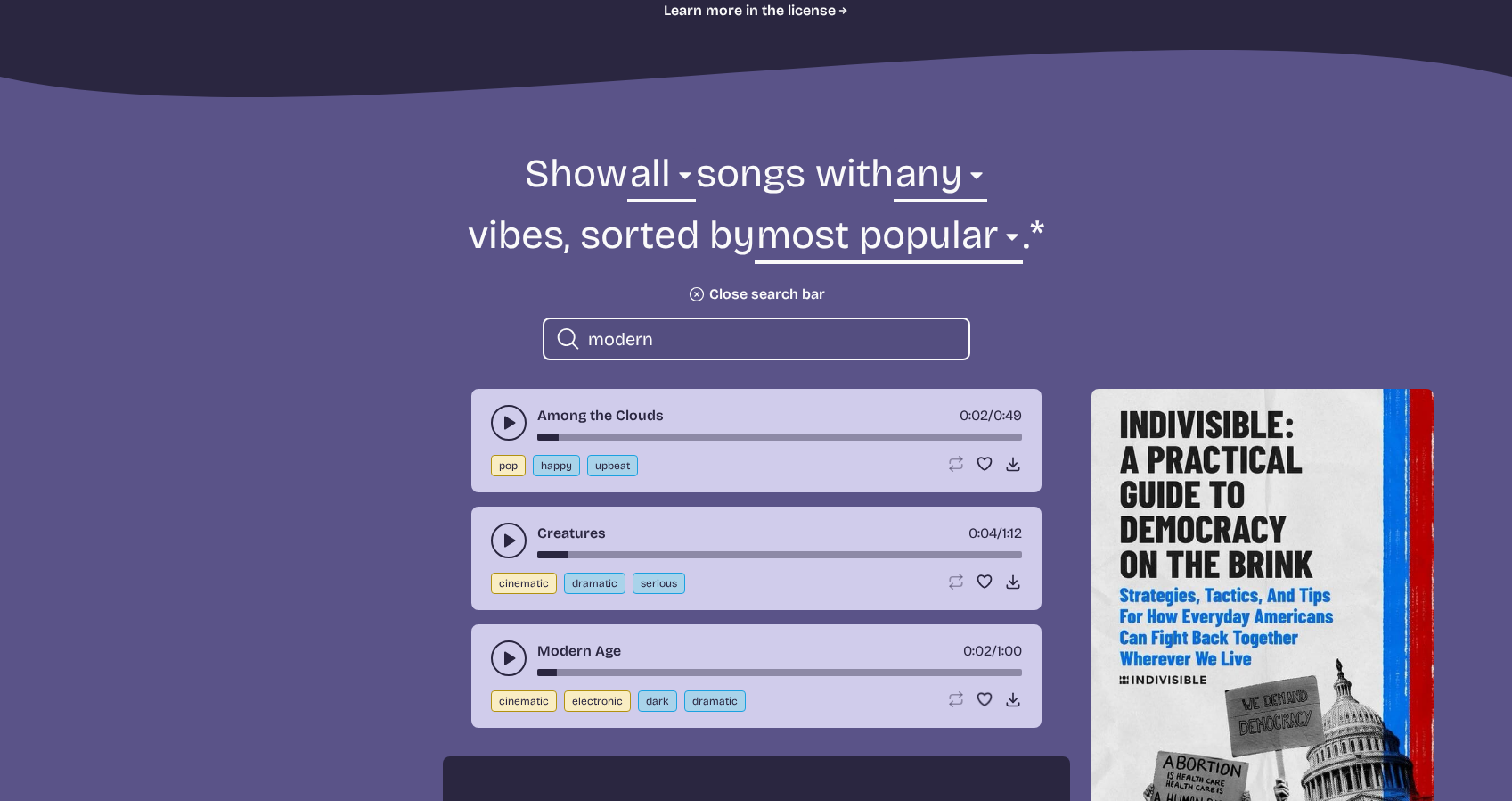
click at [657, 333] on input "modern" at bounding box center [771, 338] width 366 height 23
type input "m"
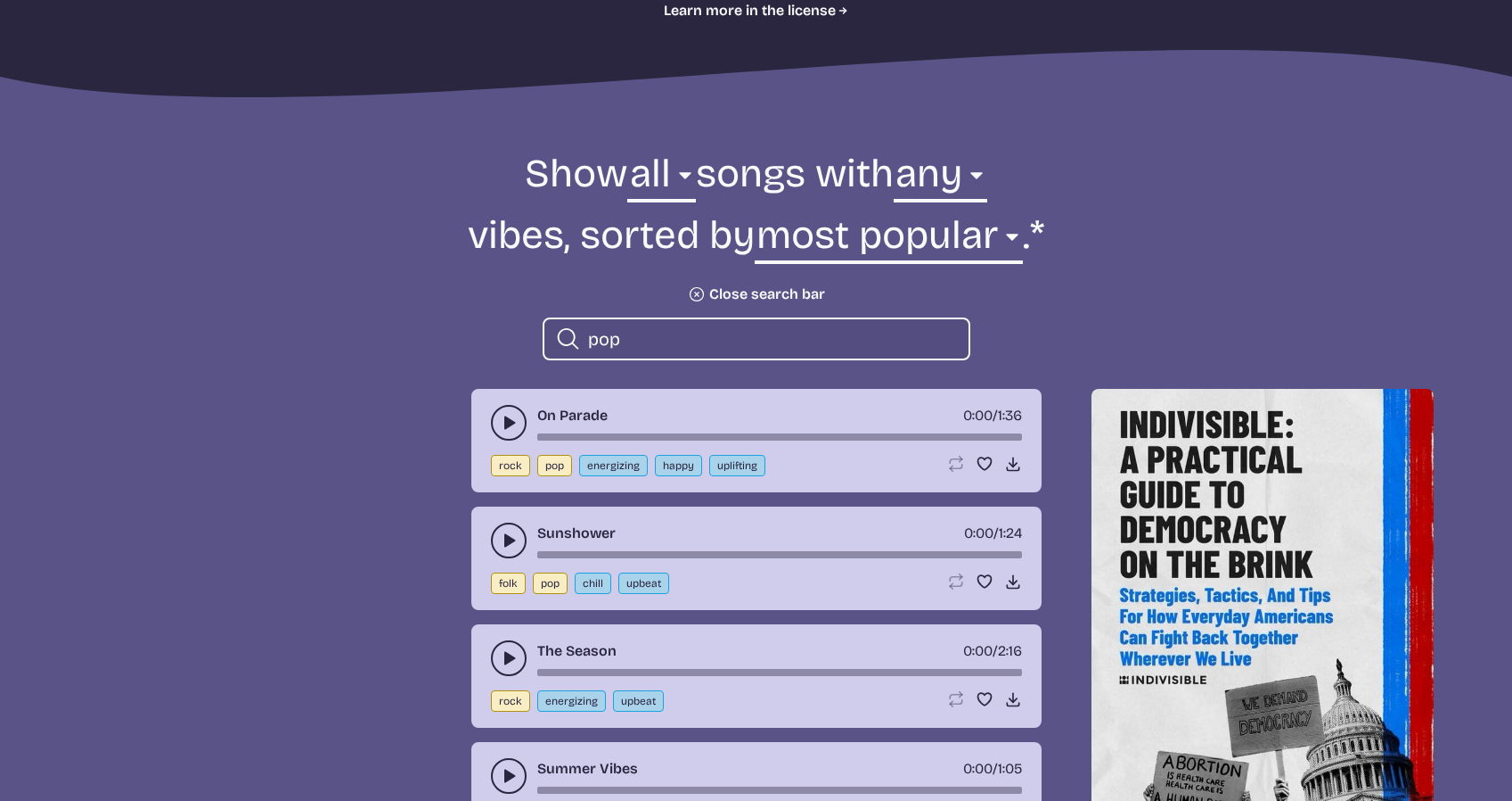
type input "pop"
click at [511, 419] on icon "play-pause toggle" at bounding box center [508, 422] width 18 height 18
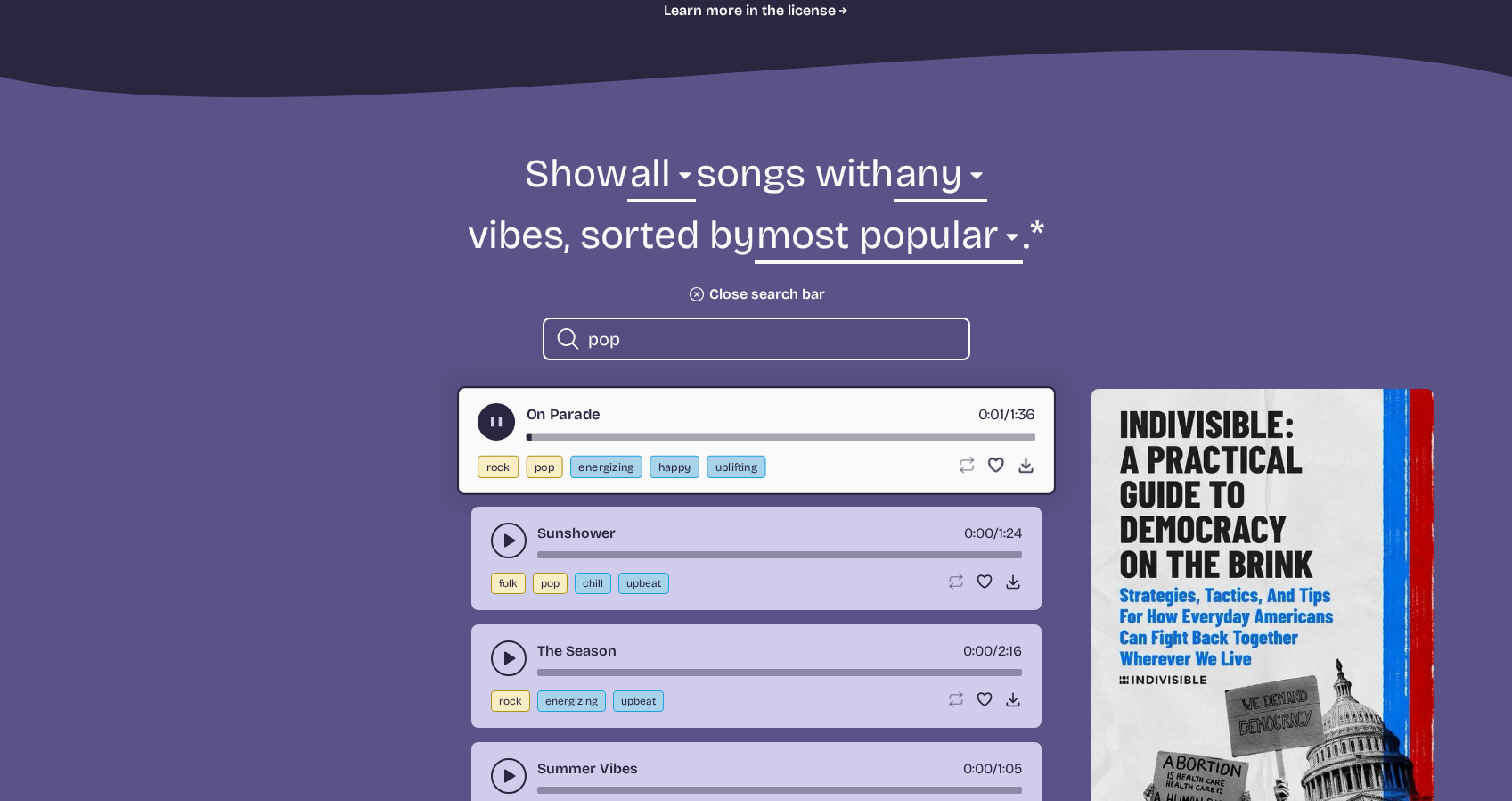
click at [599, 429] on div "On Parade 0:01 / 1:36" at bounding box center [756, 422] width 558 height 37
click at [606, 436] on div "song-time-bar" at bounding box center [780, 437] width 509 height 7
click at [515, 541] on use "play-pause toggle" at bounding box center [508, 540] width 18 height 18
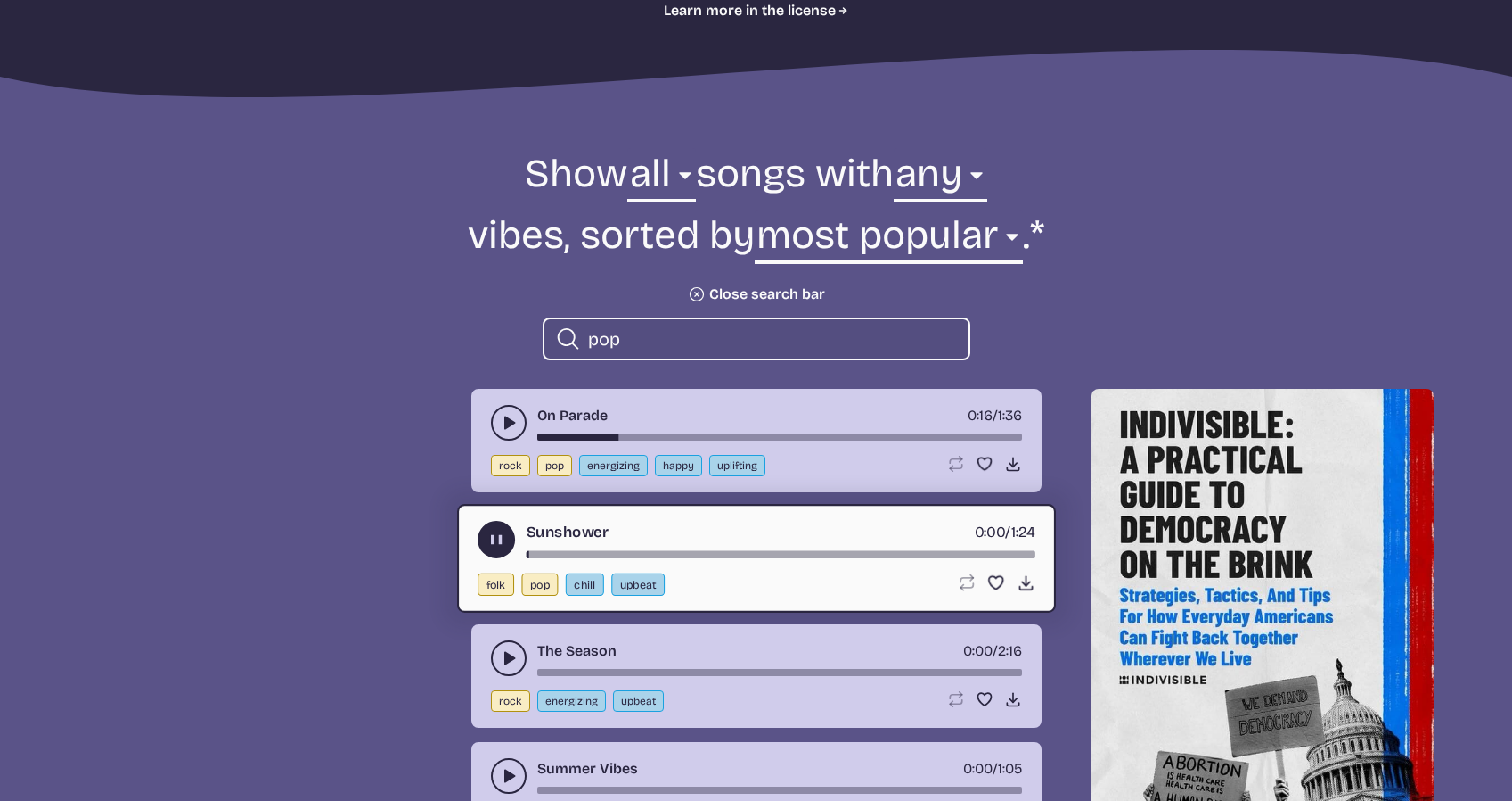
click at [631, 551] on div "song-time-bar" at bounding box center [780, 555] width 509 height 7
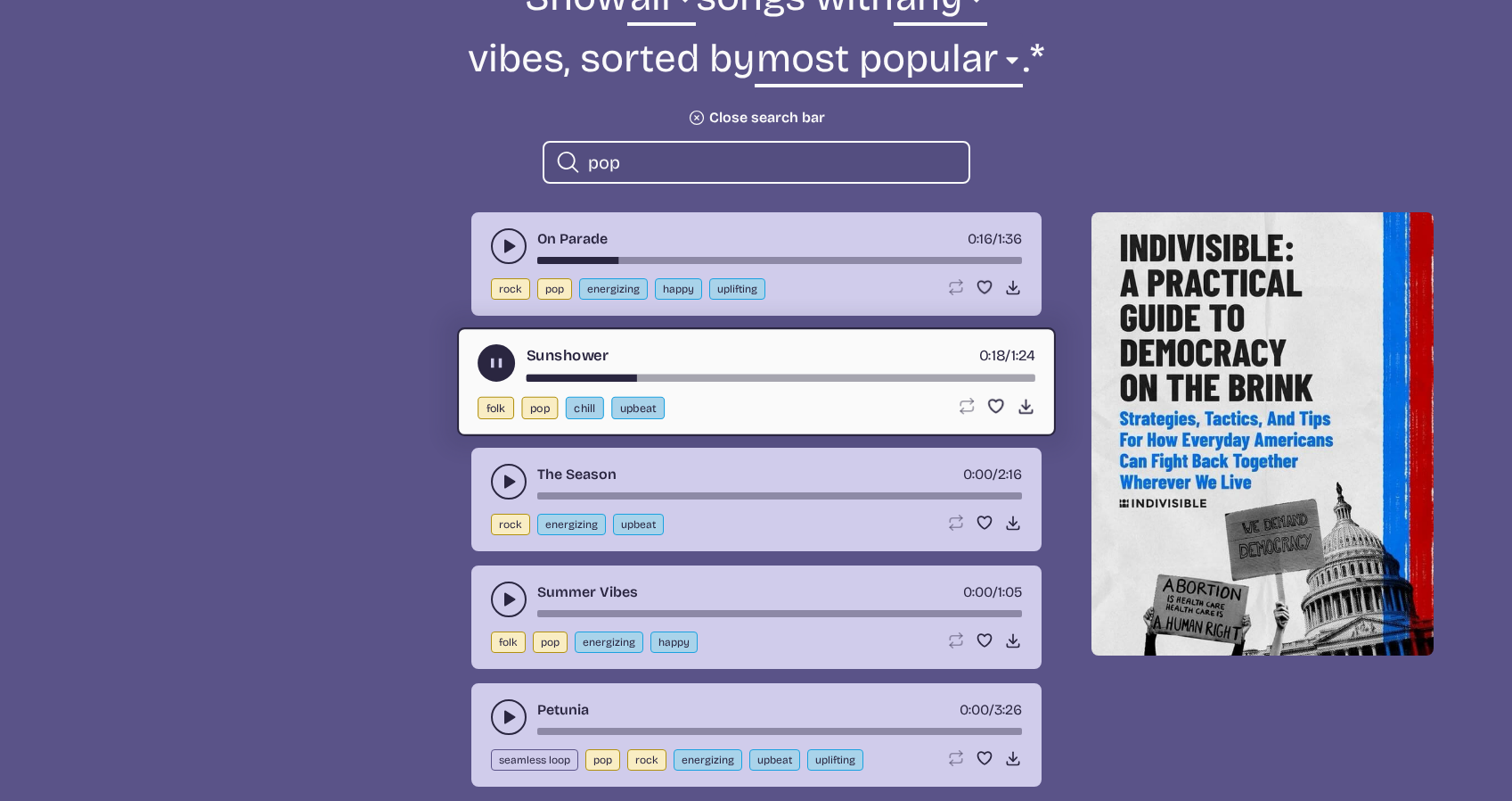
scroll to position [755, 0]
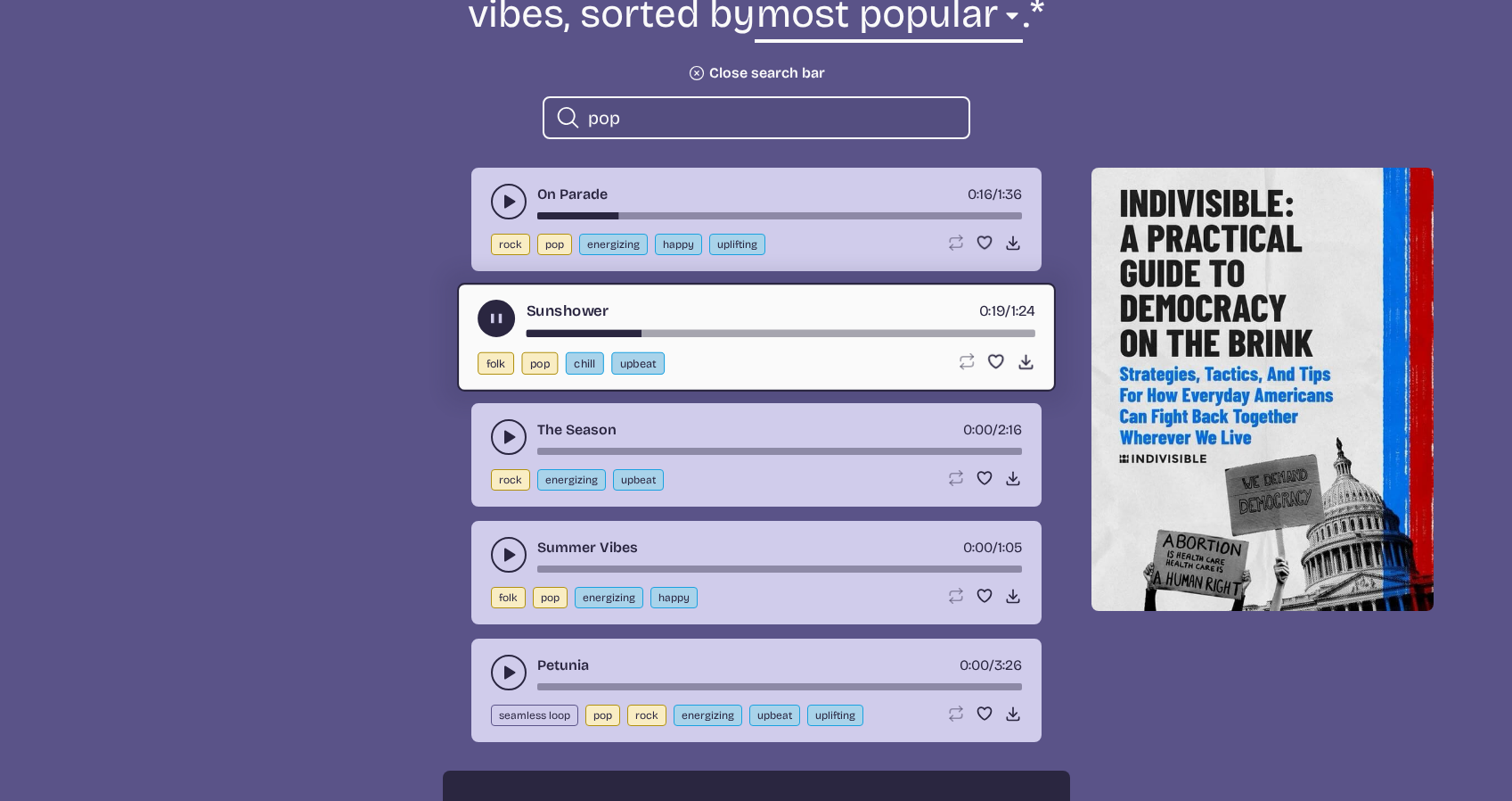
click at [499, 440] on button "play-pause toggle" at bounding box center [509, 437] width 35 height 35
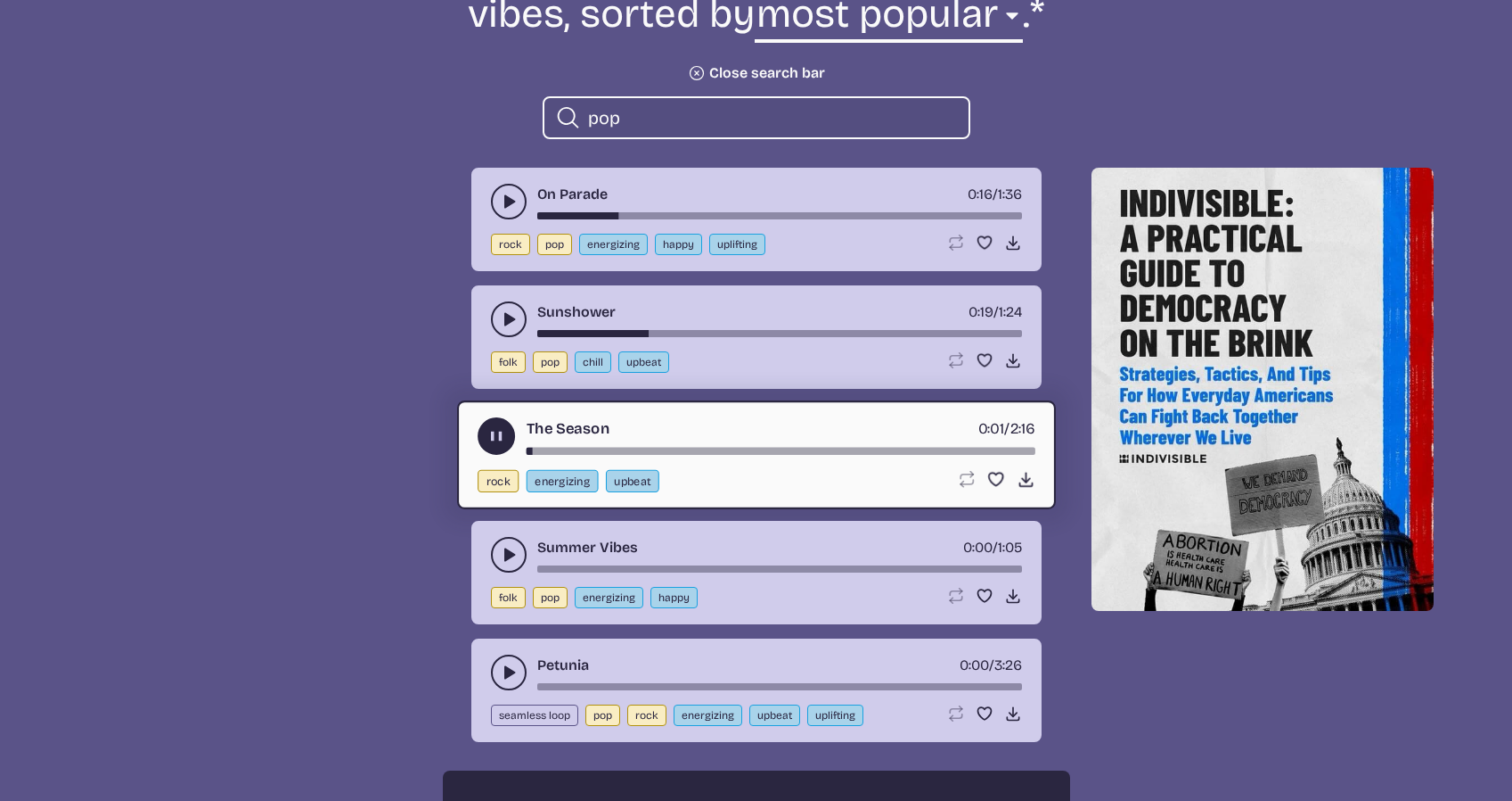
click at [645, 443] on div "The Season 0:01 / 2:16" at bounding box center [756, 436] width 558 height 37
click at [645, 445] on div "The Season 0:02 / 2:16" at bounding box center [756, 436] width 558 height 37
click at [669, 450] on div "song-time-bar" at bounding box center [780, 452] width 509 height 7
click at [489, 442] on icon "play-pause toggle" at bounding box center [496, 437] width 19 height 19
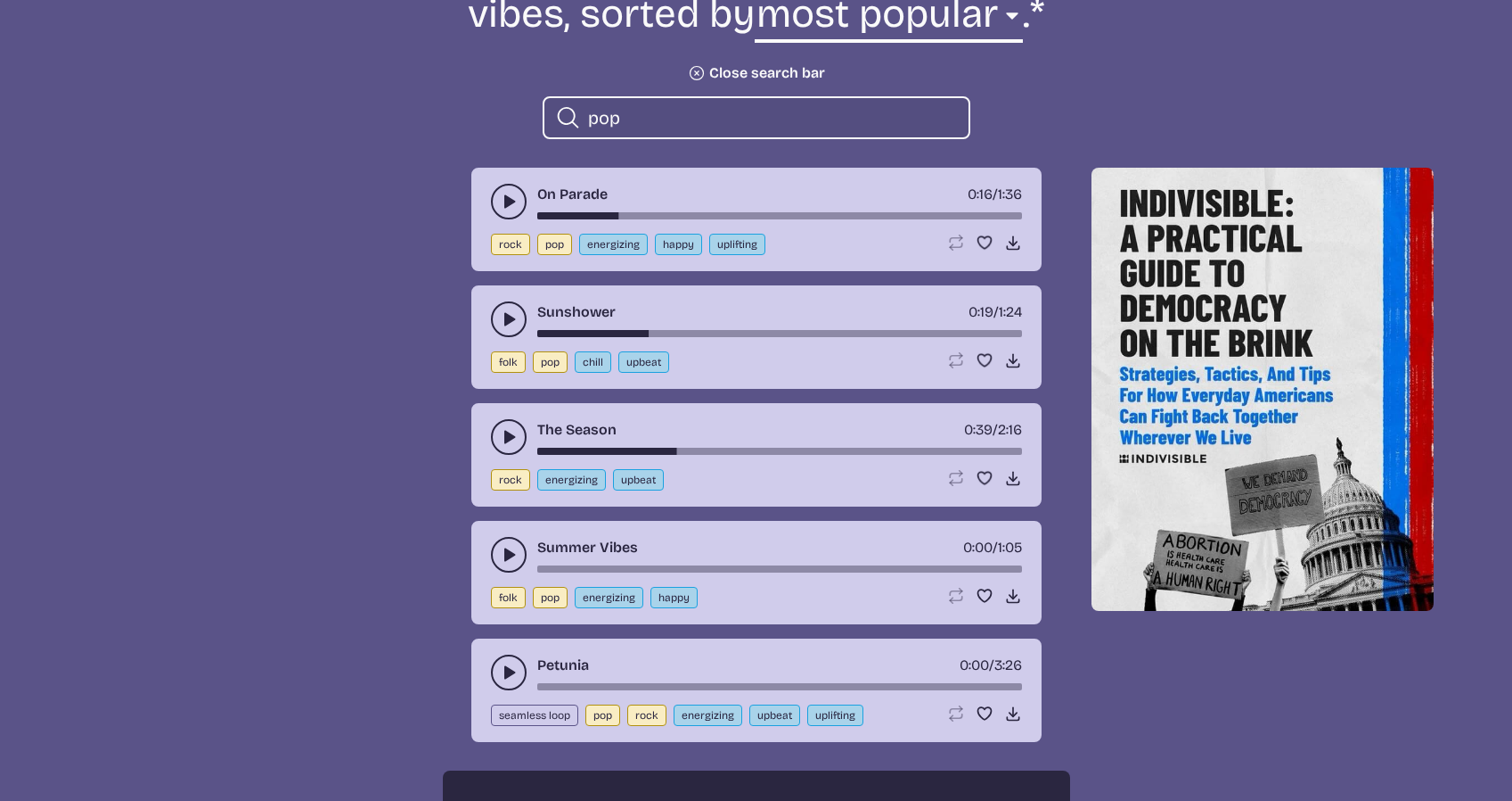
click at [489, 551] on div "Summer Vibes 0:00 / 1:05 folk pop energizing happy Loop song Loop this song. Fa…" at bounding box center [757, 571] width 570 height 103
click at [503, 552] on icon "play-pause toggle" at bounding box center [508, 554] width 18 height 18
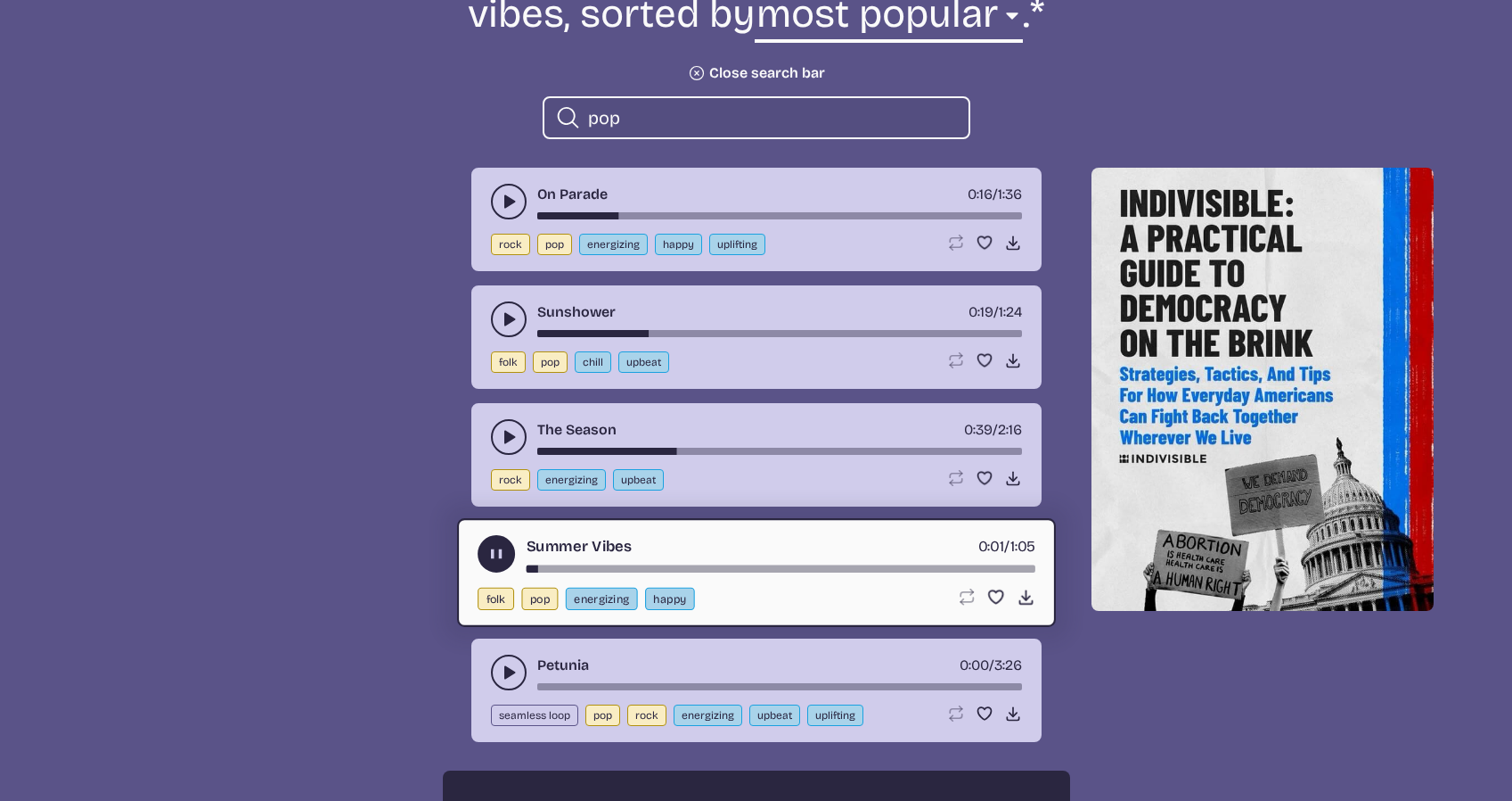
click at [634, 567] on div "song-time-bar" at bounding box center [780, 569] width 509 height 7
click at [496, 550] on icon "play-pause toggle" at bounding box center [496, 554] width 19 height 19
